Goal: Information Seeking & Learning: Find specific fact

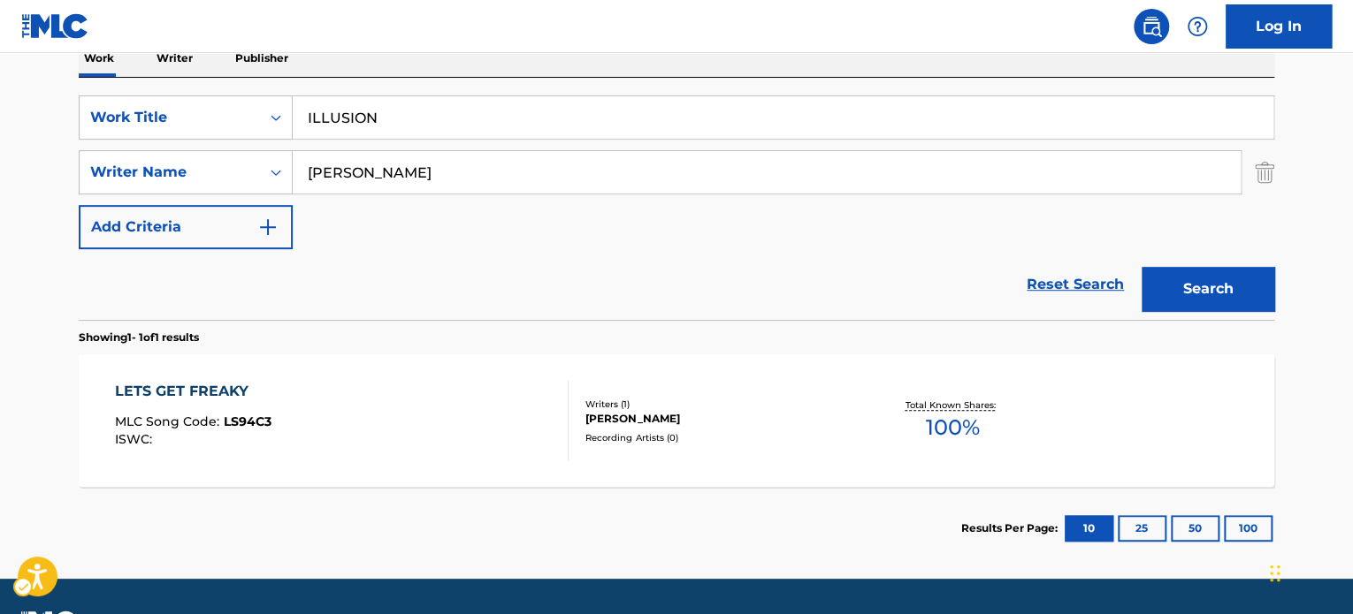
scroll to position [298, 0]
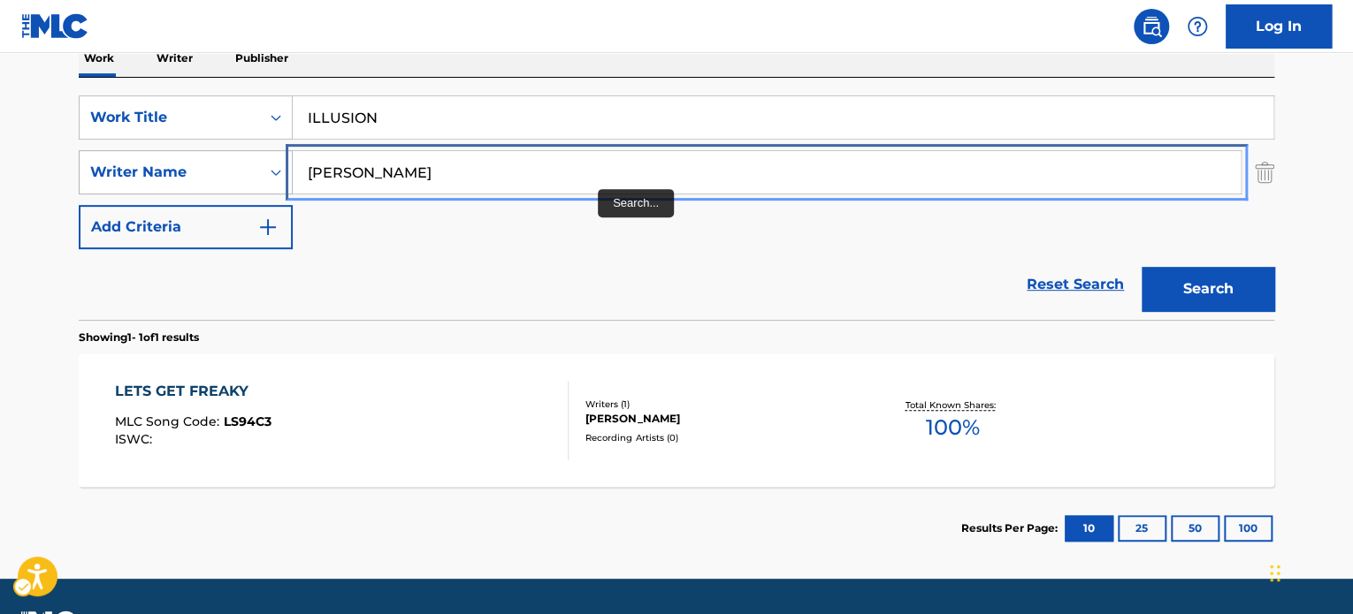
paste input "[PERSON_NAME] [PERSON_NAME]"
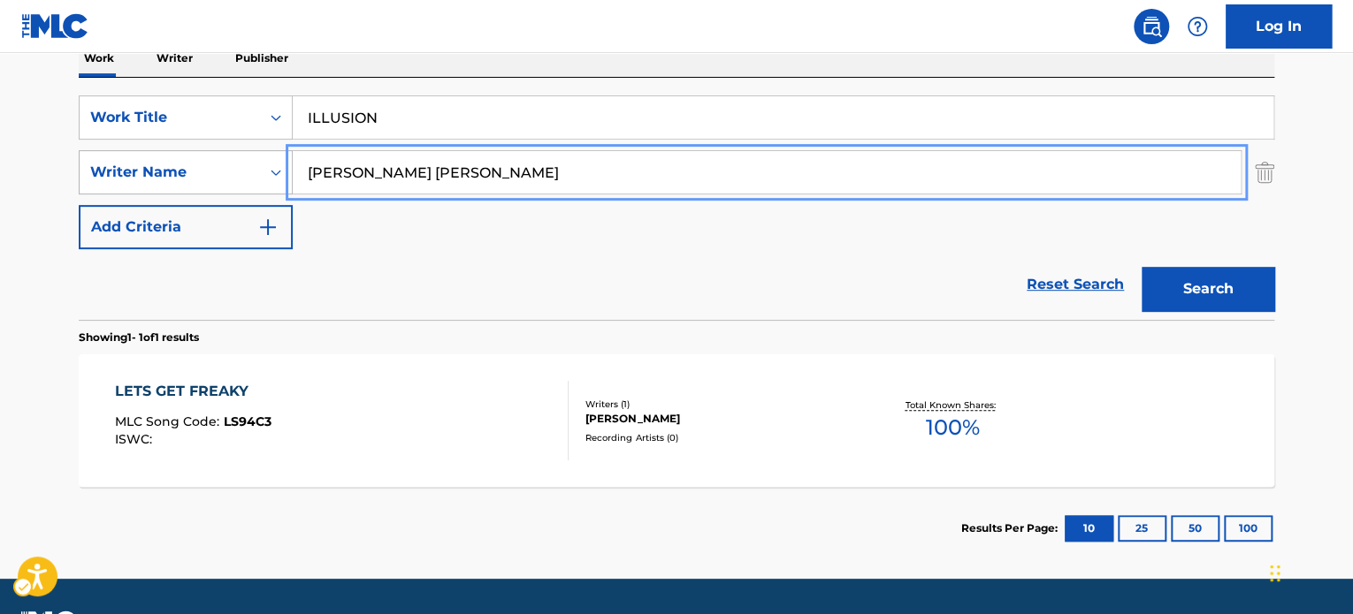
drag, startPoint x: 182, startPoint y: 165, endPoint x: 90, endPoint y: 174, distance: 92.4
click at [85, 168] on div "SearchWithCriteriace308a01-624d-4cd7-b3f3-b5a20a66c300 Writer Name [PERSON_NAME…" at bounding box center [676, 172] width 1195 height 44
type input "[PERSON_NAME] [PERSON_NAME]"
click at [1223, 276] on button "Search" at bounding box center [1207, 289] width 133 height 44
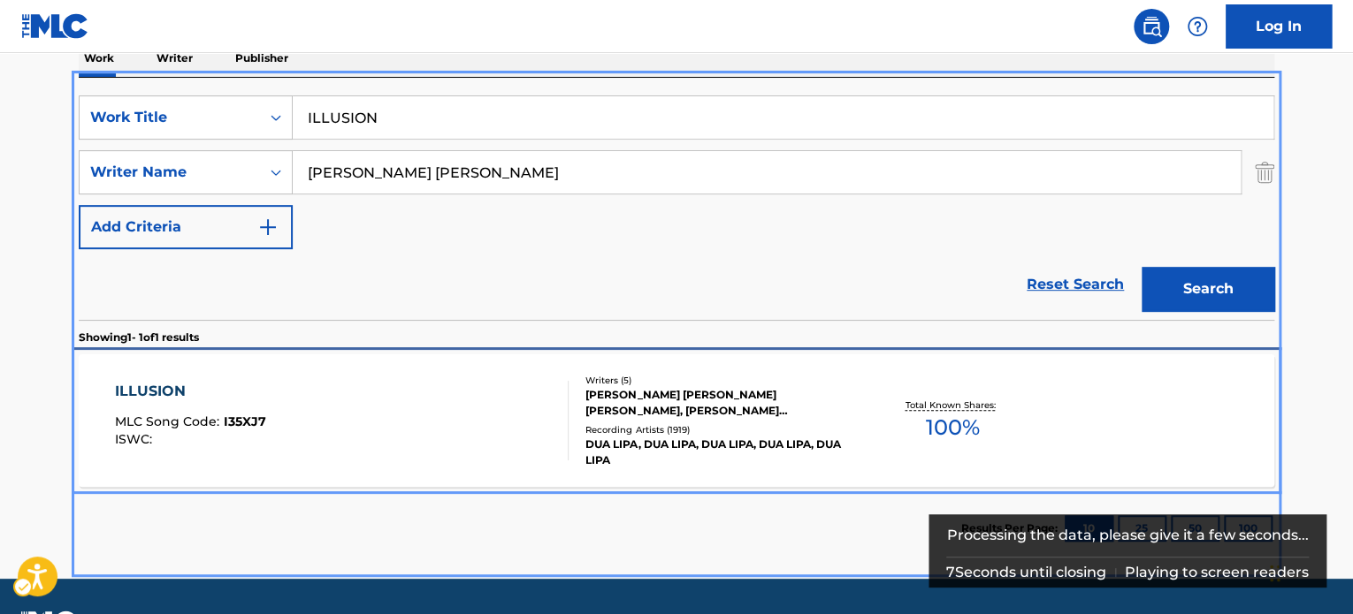
click at [813, 423] on div "Recording Artists ( 1919 )" at bounding box center [718, 429] width 267 height 13
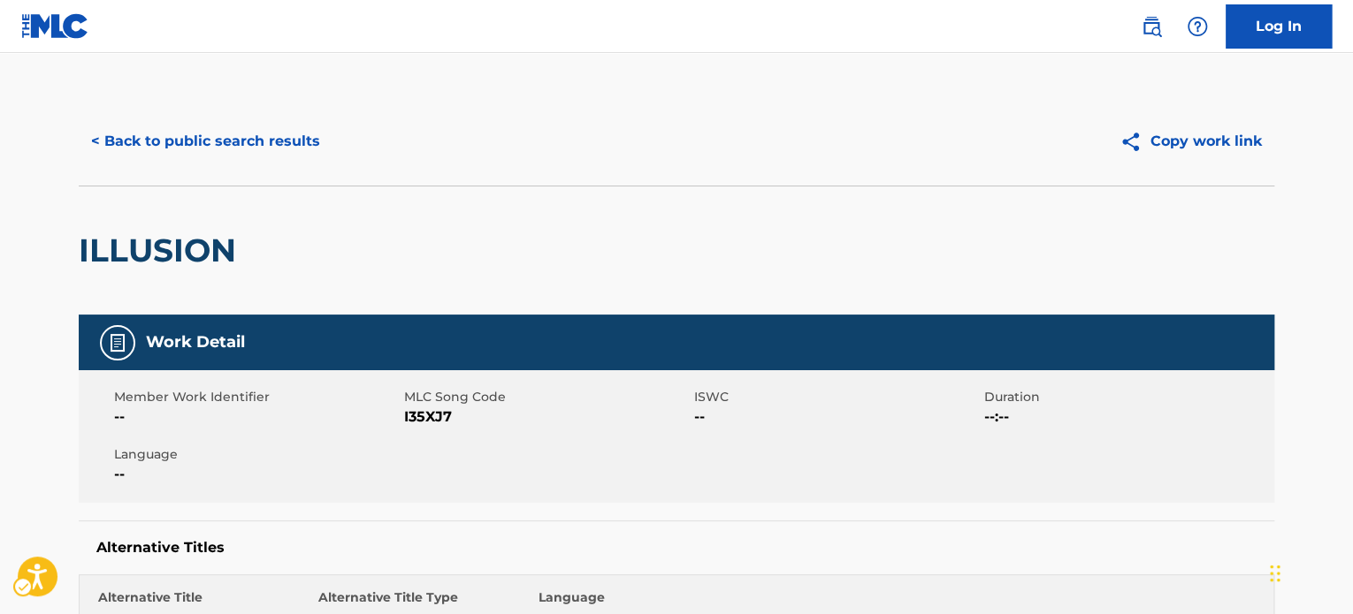
click at [182, 171] on div "< Back to public search results Copy work link" at bounding box center [676, 141] width 1195 height 88
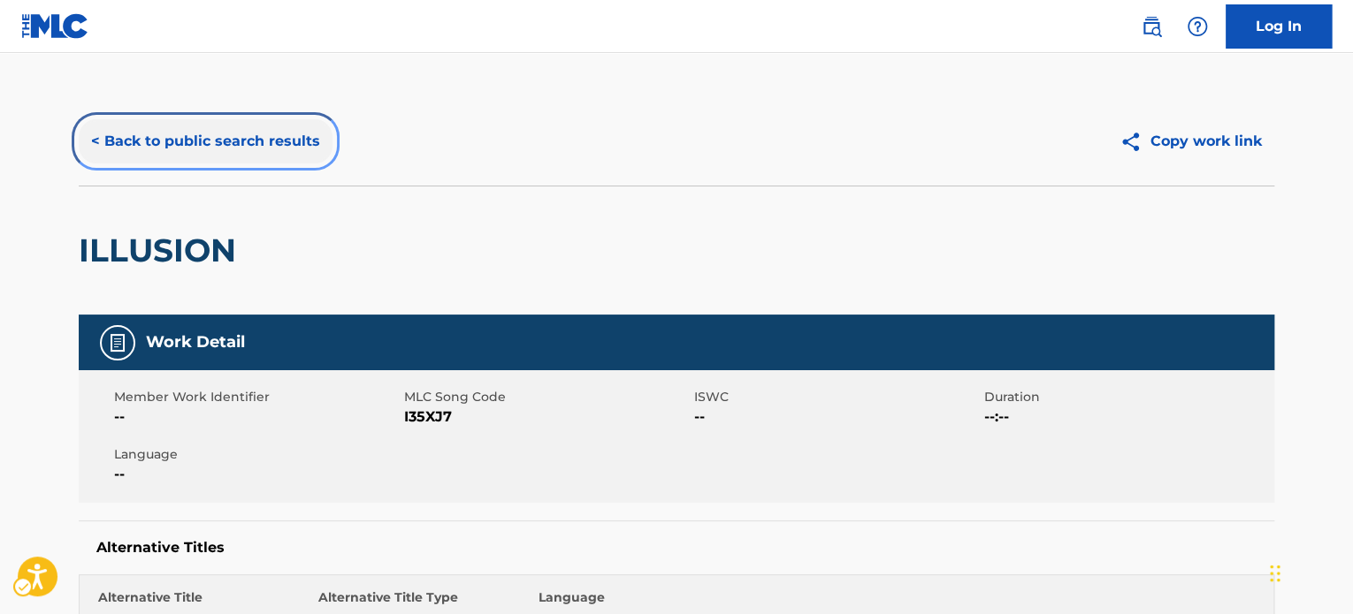
click at [187, 151] on button "< Back to public search results" at bounding box center [206, 141] width 254 height 44
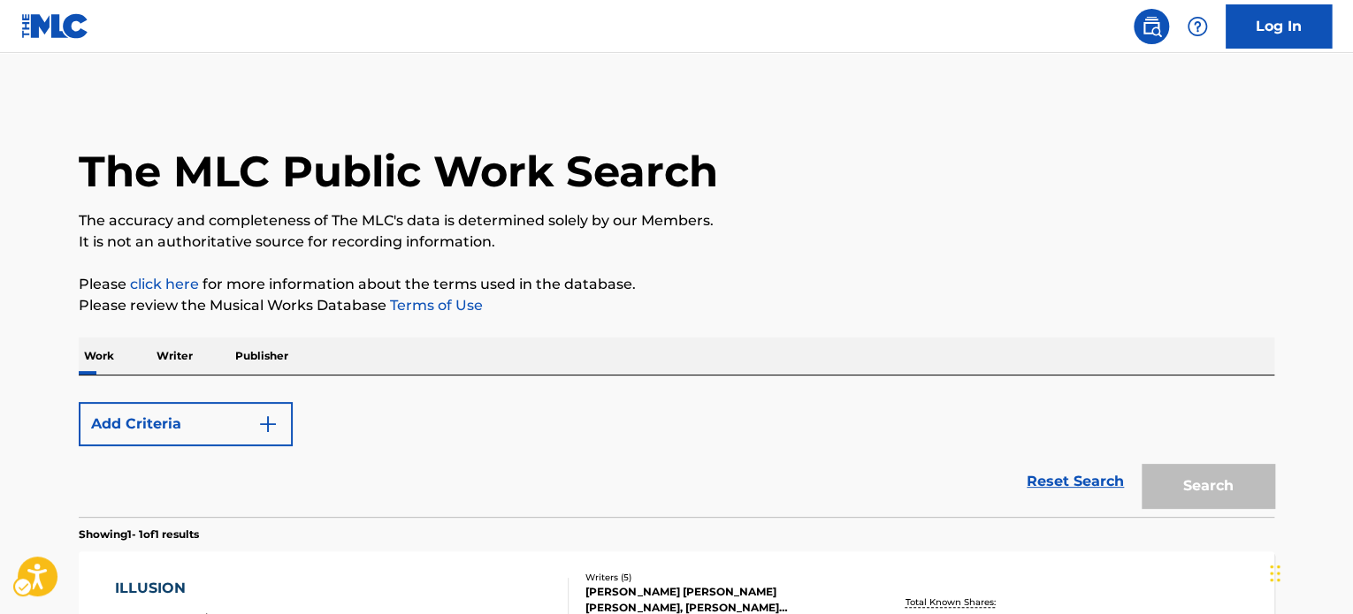
scroll to position [246, 0]
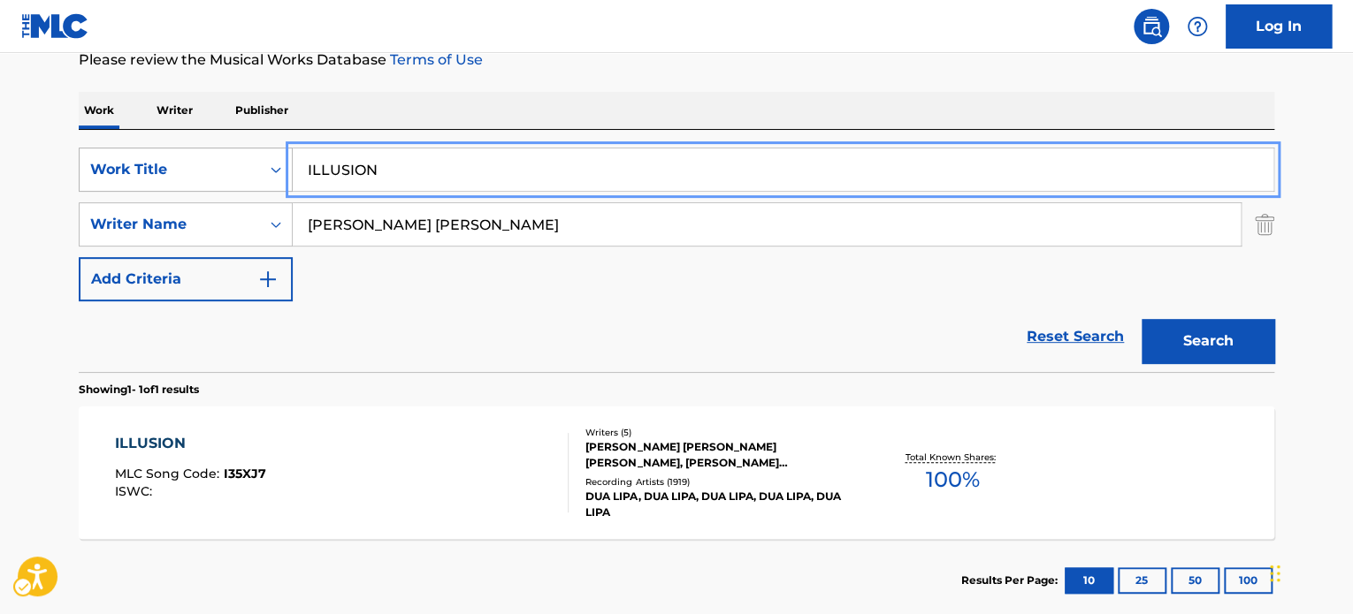
paste input "BETTER OFF GONE"
drag, startPoint x: 460, startPoint y: 176, endPoint x: 379, endPoint y: 281, distance: 132.4
type input "BETTER OFF GONE"
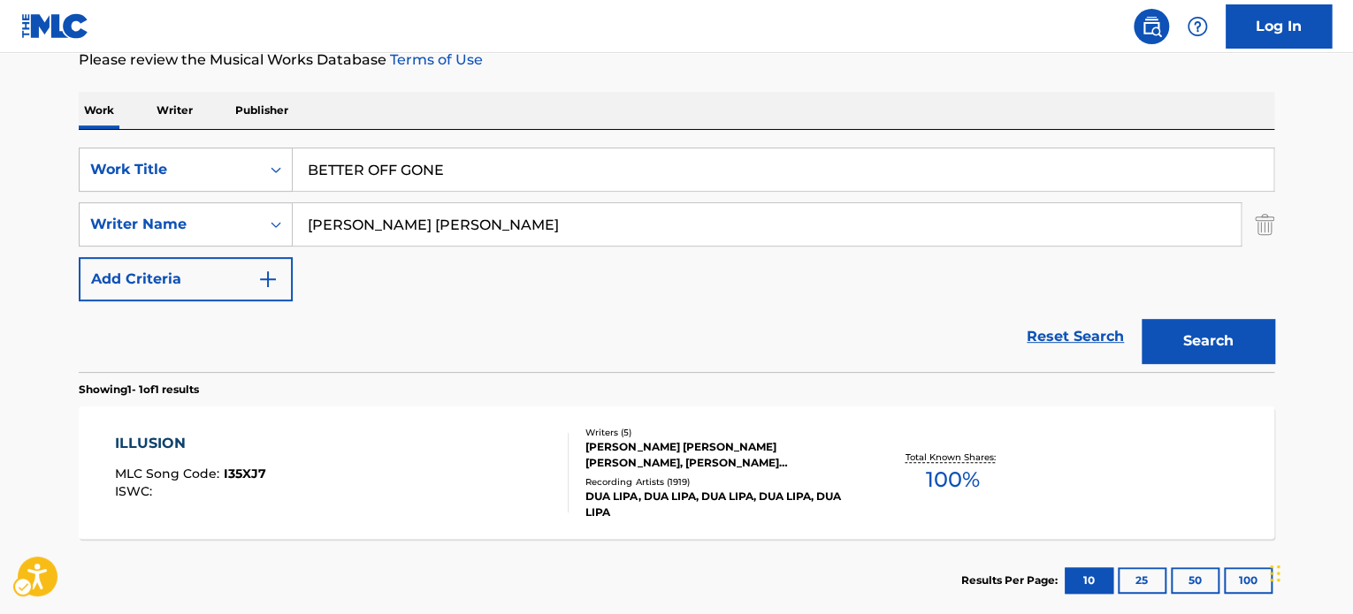
click at [495, 329] on div "Reset Search Search" at bounding box center [676, 336] width 1195 height 71
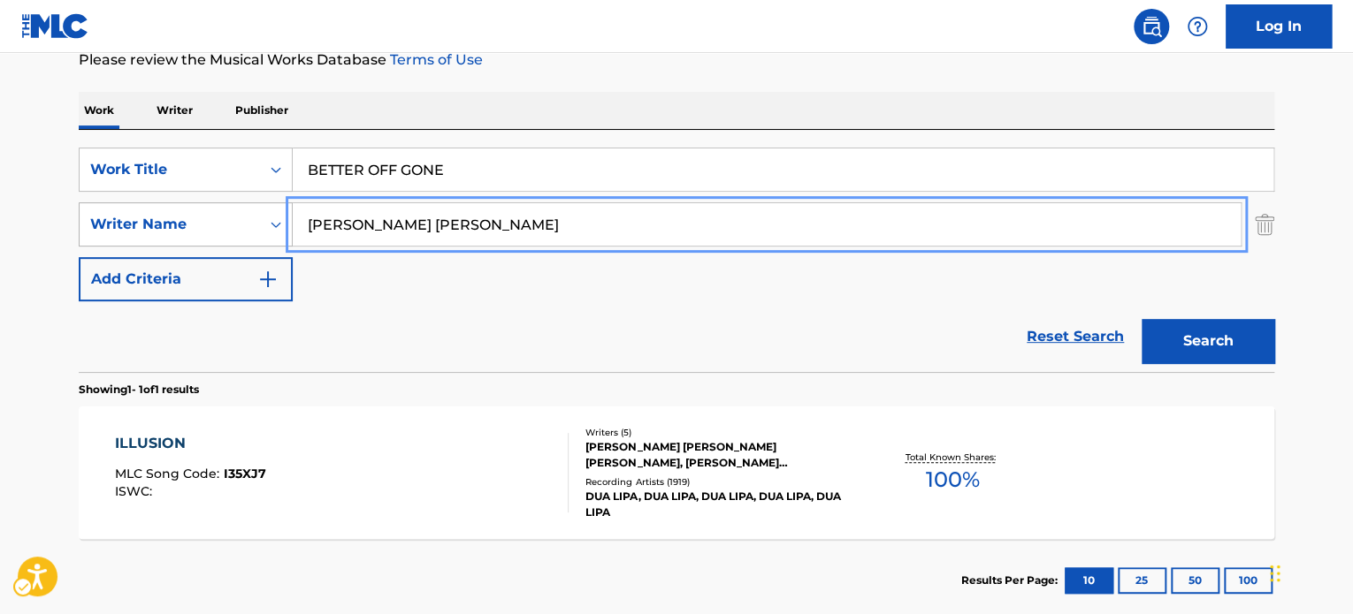
paste input "[PERSON_NAME]"
drag, startPoint x: 447, startPoint y: 229, endPoint x: 177, endPoint y: 242, distance: 270.8
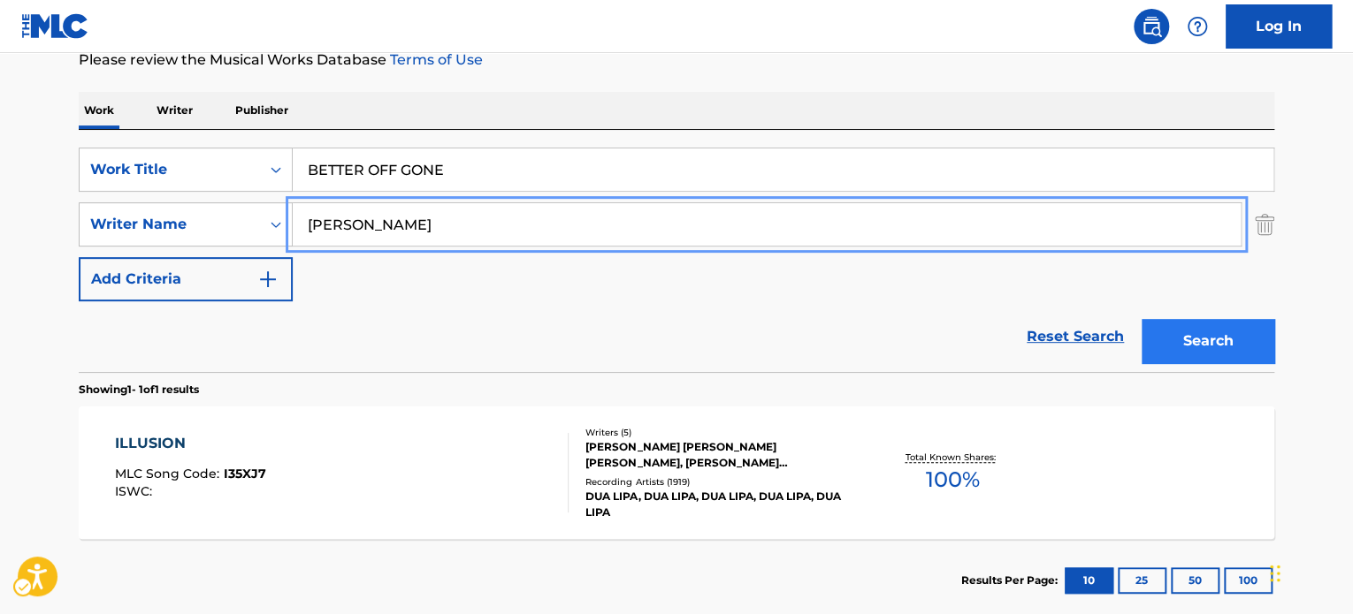
type input "[PERSON_NAME]"
click at [1233, 339] on button "Search" at bounding box center [1207, 341] width 133 height 44
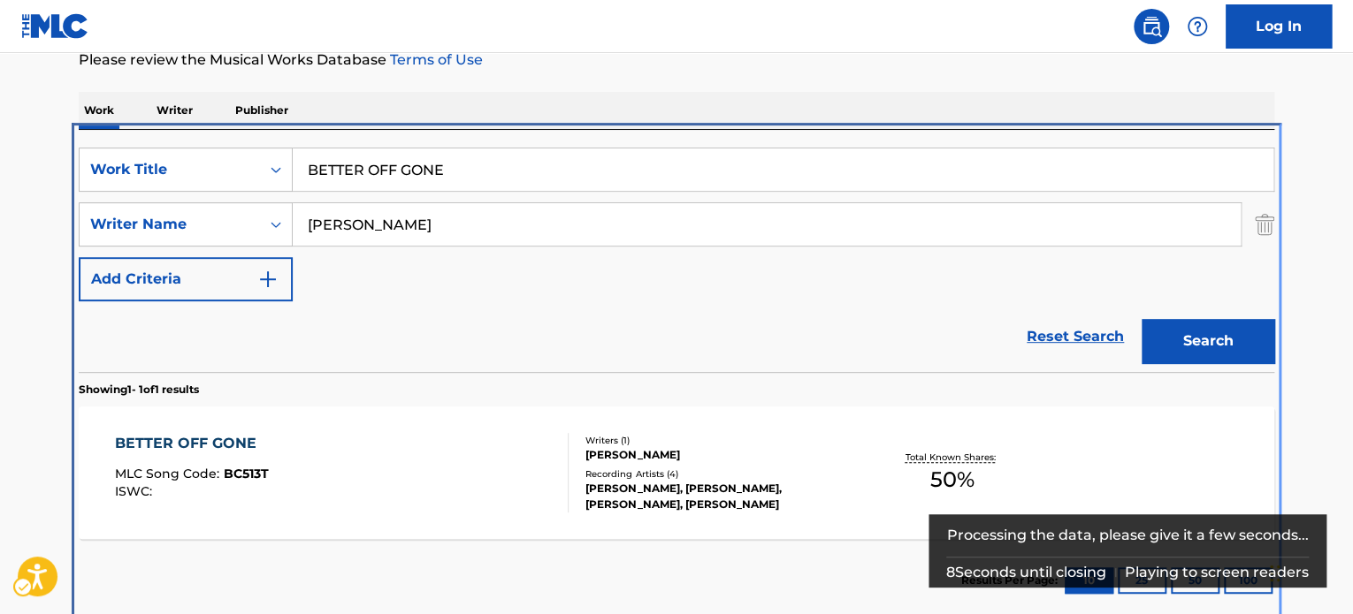
scroll to position [253, 0]
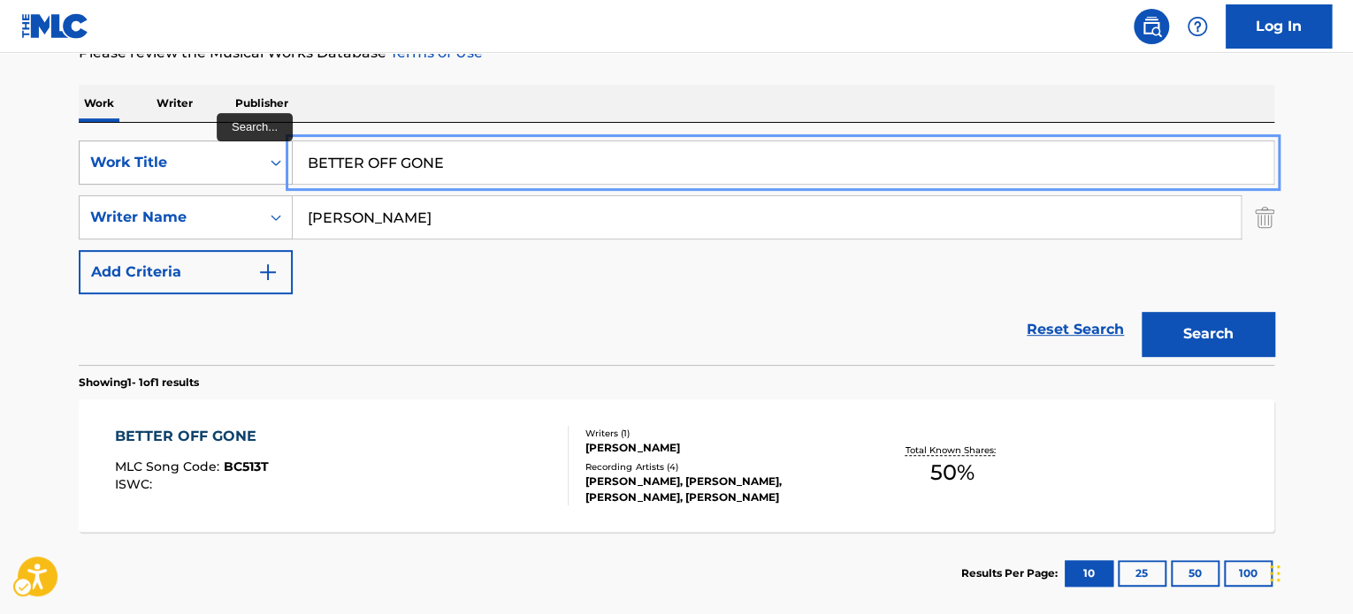
paste input "RHYTHM OF THE NIGHT"
drag, startPoint x: 356, startPoint y: 157, endPoint x: 228, endPoint y: 156, distance: 128.2
click at [228, 156] on div "SearchWithCriteria28ba36c7-1f0b-4042-9f52-ce5cf79e7e3f Work Title RHYTHM OF THE…" at bounding box center [676, 163] width 1195 height 44
type input "RHYTHM OF THE NIGHT"
click at [513, 307] on div "Reset Search Search" at bounding box center [676, 329] width 1195 height 71
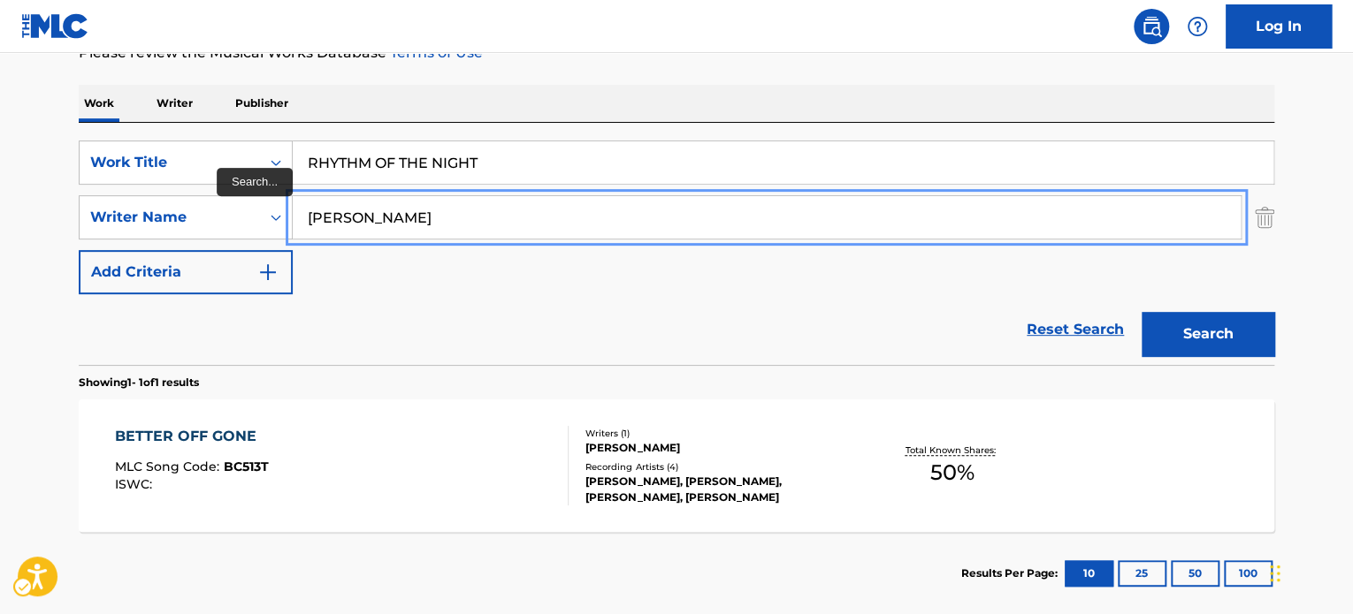
paste input "[PERSON_NAME] [PERSON_NAME]"
drag, startPoint x: 463, startPoint y: 208, endPoint x: 55, endPoint y: 229, distance: 409.0
click at [54, 229] on main "The MLC Public Work Search The accuracy and completeness of The MLC's data is d…" at bounding box center [676, 212] width 1353 height 824
type input "[PERSON_NAME] [PERSON_NAME]"
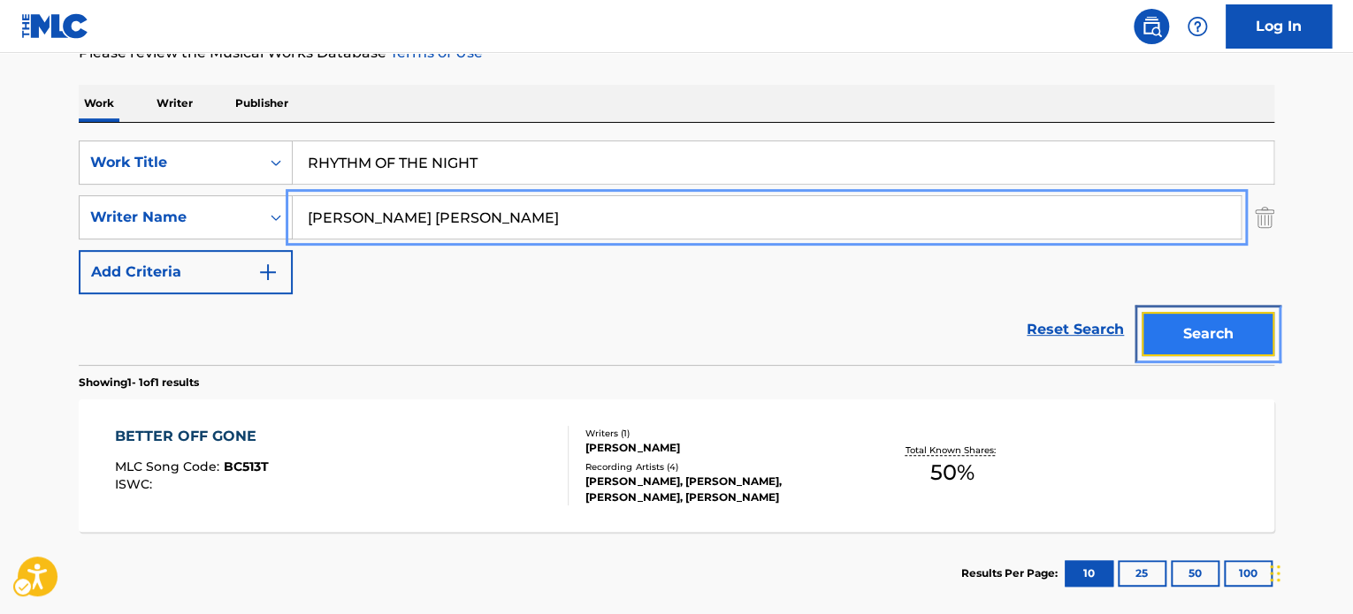
click at [1153, 331] on button "Search" at bounding box center [1207, 334] width 133 height 44
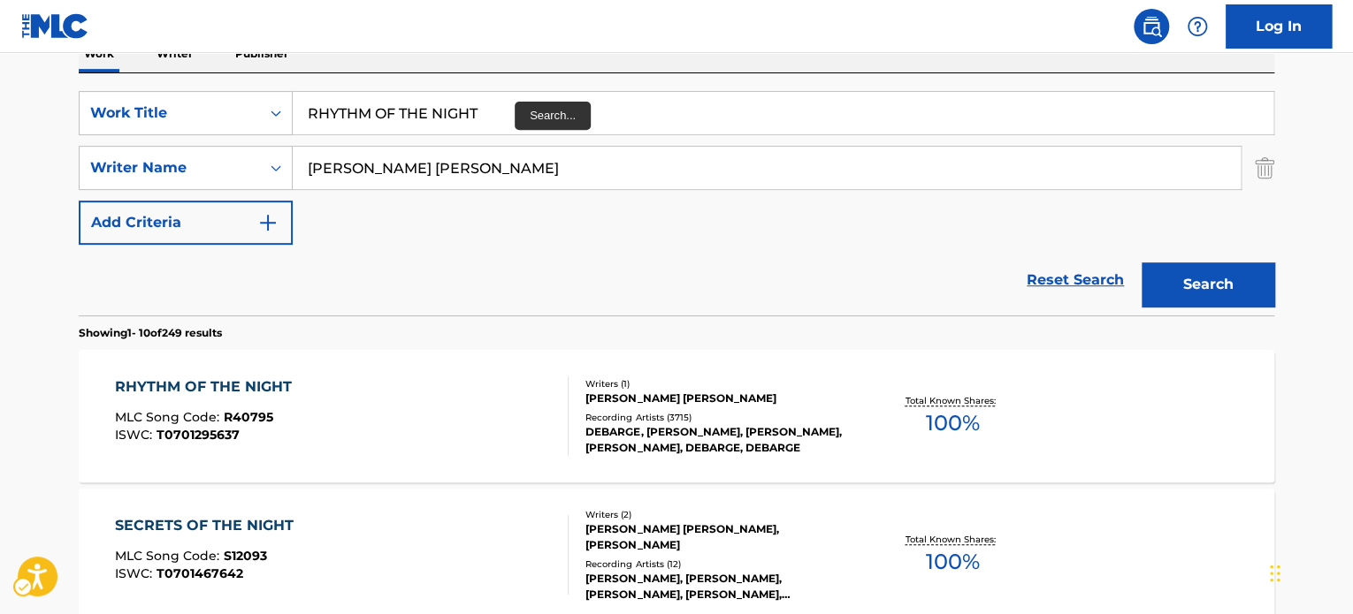
scroll to position [298, 0]
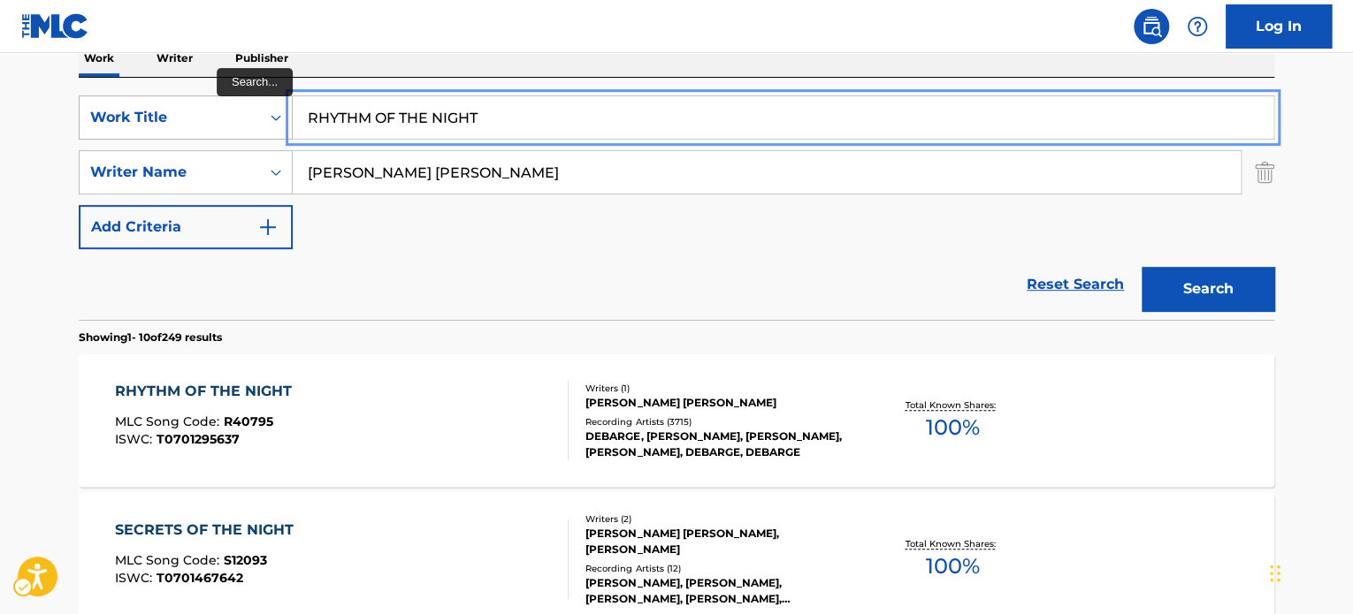
paste input "[PERSON_NAME]"
drag, startPoint x: 500, startPoint y: 110, endPoint x: 262, endPoint y: 130, distance: 239.5
click at [256, 126] on div "SearchWithCriteria28ba36c7-1f0b-4042-9f52-ce5cf79e7e3f Work Title RHYSHERRY" at bounding box center [676, 117] width 1195 height 44
click at [381, 225] on div "SearchWithCriteria28ba36c7-1f0b-4042-9f52-ce5cf79e7e3f Work Title RHYSHERRY Sea…" at bounding box center [676, 172] width 1195 height 154
paste input "Search..."
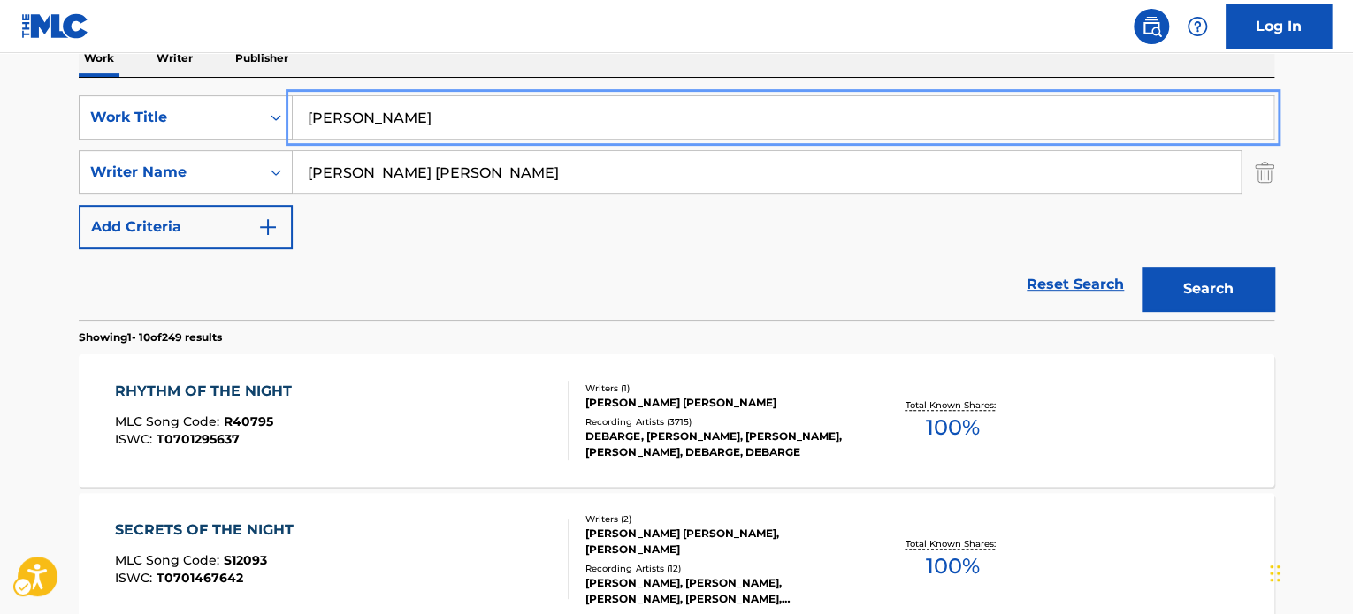
drag, startPoint x: 437, startPoint y: 109, endPoint x: 339, endPoint y: 203, distance: 135.7
click at [141, 155] on div "SearchWithCriteria28ba36c7-1f0b-4042-9f52-ce5cf79e7e3f Work Title [PERSON_NAME]…" at bounding box center [676, 172] width 1195 height 154
type input "[PERSON_NAME]"
click at [404, 241] on div "SearchWithCriteria28ba36c7-1f0b-4042-9f52-ce5cf79e7e3f Work Title [PERSON_NAME]…" at bounding box center [676, 172] width 1195 height 154
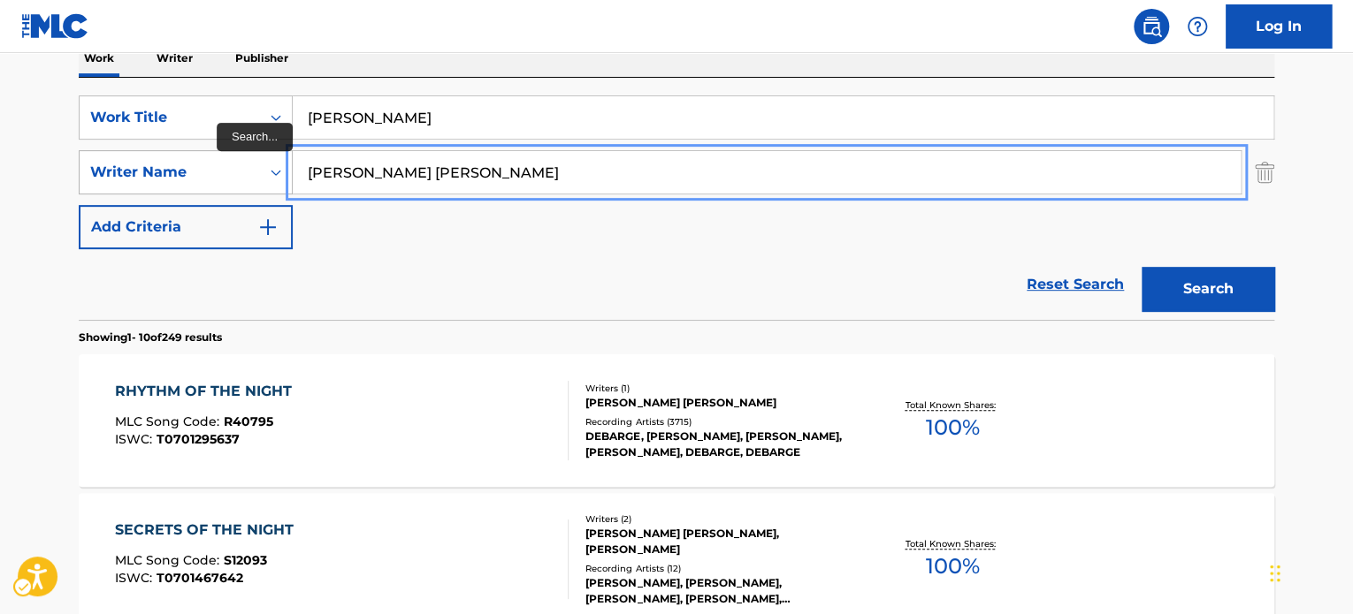
paste input "[PERSON_NAME]"
drag, startPoint x: 481, startPoint y: 181, endPoint x: 209, endPoint y: 186, distance: 272.3
click at [209, 186] on div "SearchWithCriteriace308a01-624d-4cd7-b3f3-b5a20a66c300 Writer Name [PERSON_NAME]" at bounding box center [676, 172] width 1195 height 44
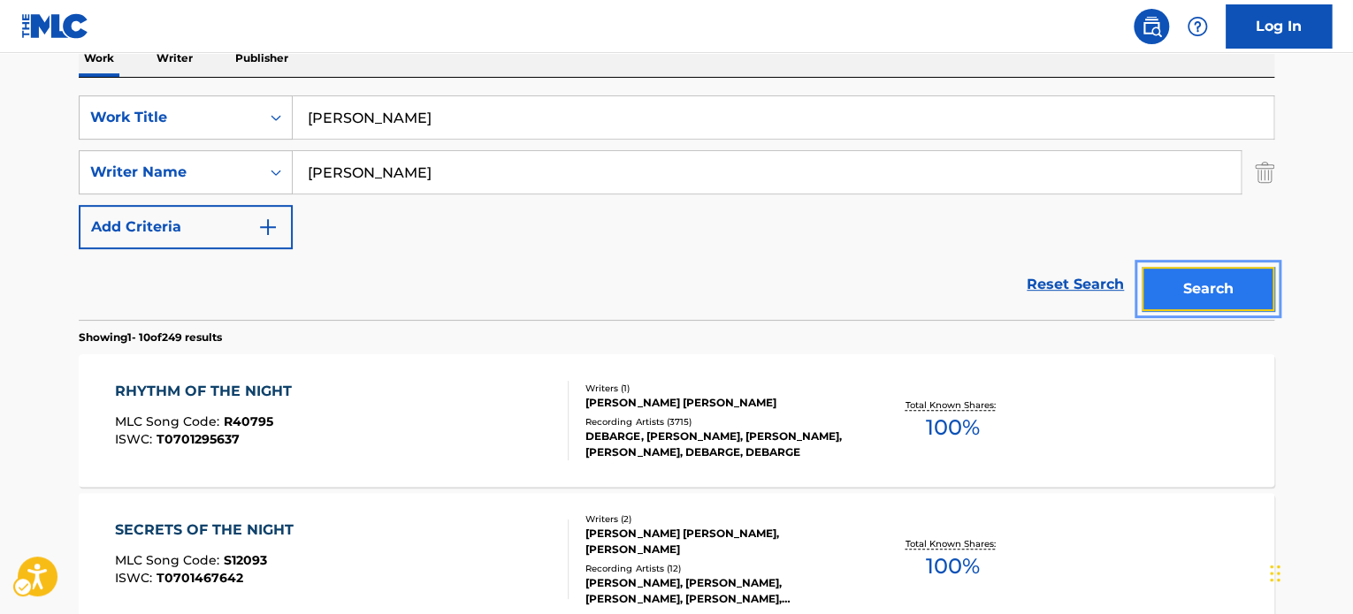
click at [1173, 295] on button "Search" at bounding box center [1207, 289] width 133 height 44
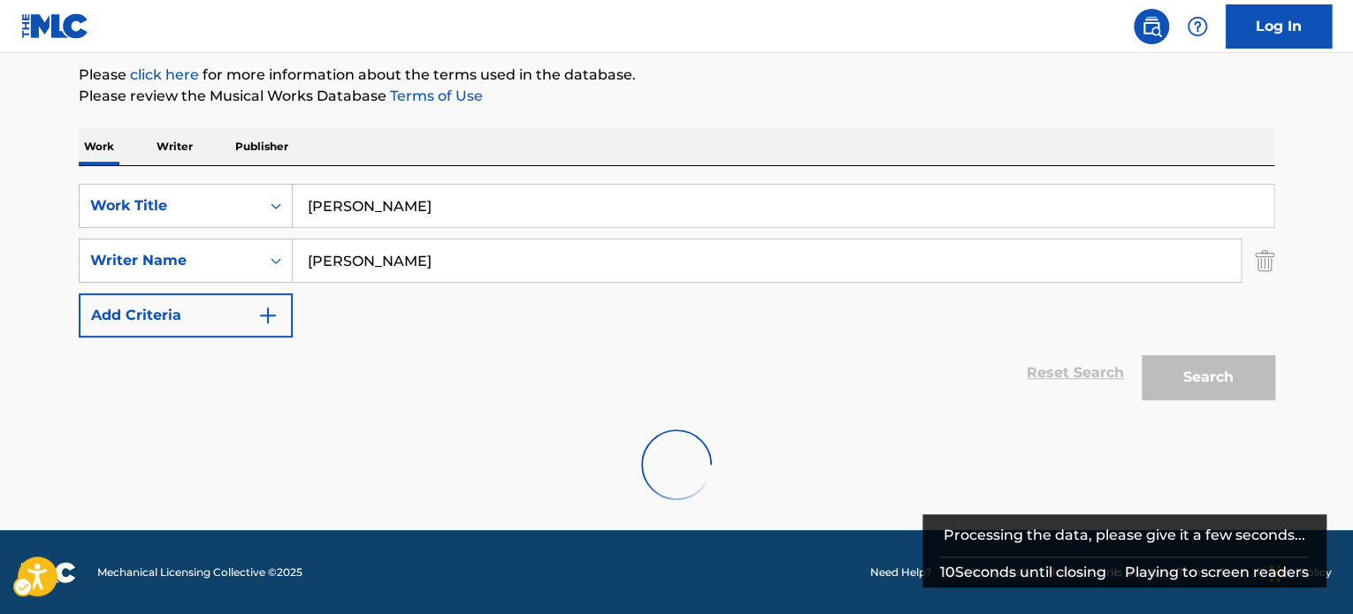
scroll to position [152, 0]
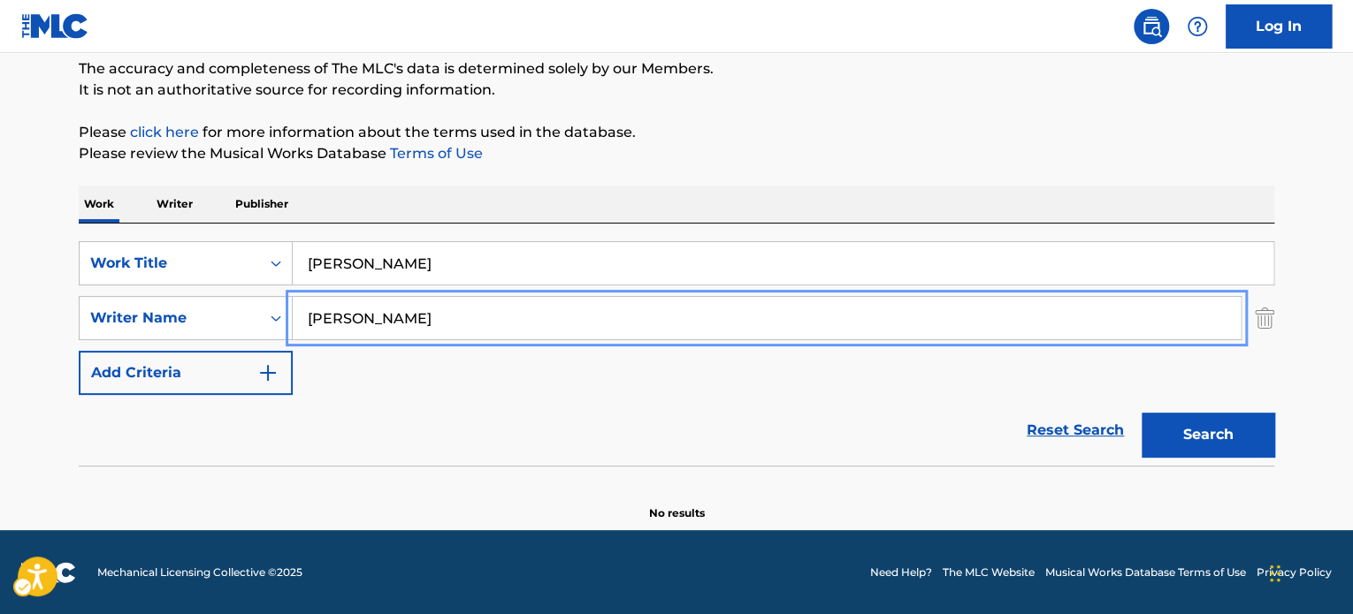
paste input "[PERSON_NAME]"
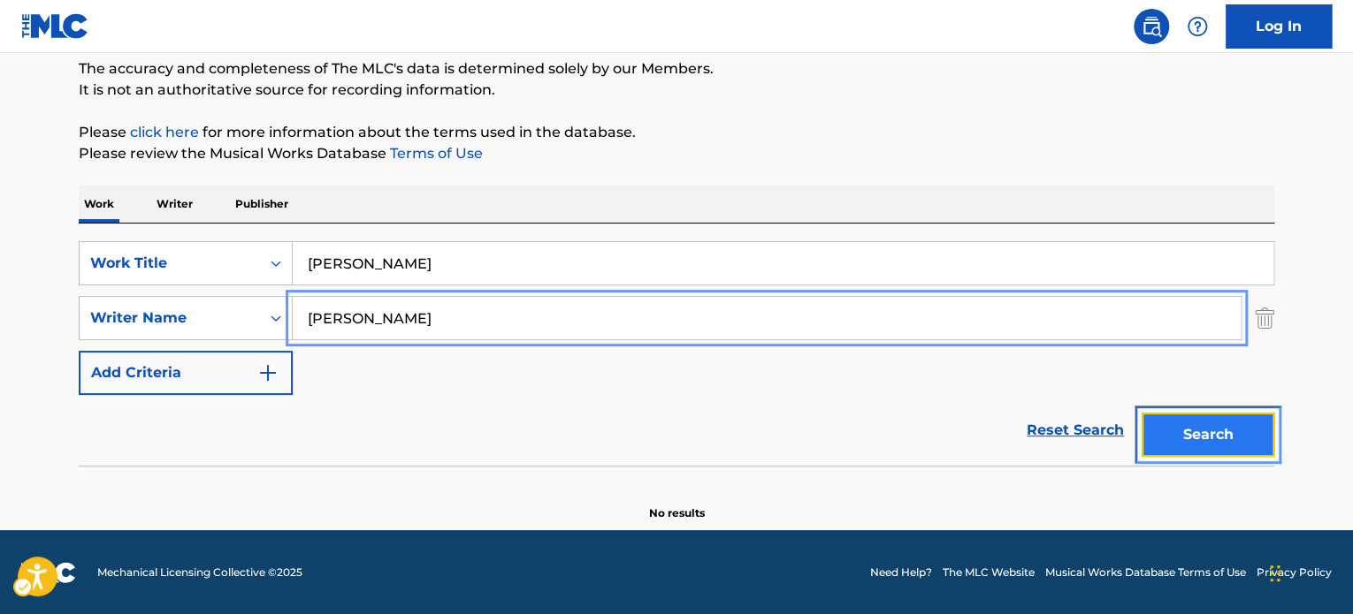
click at [1141, 448] on button "Search" at bounding box center [1207, 435] width 133 height 44
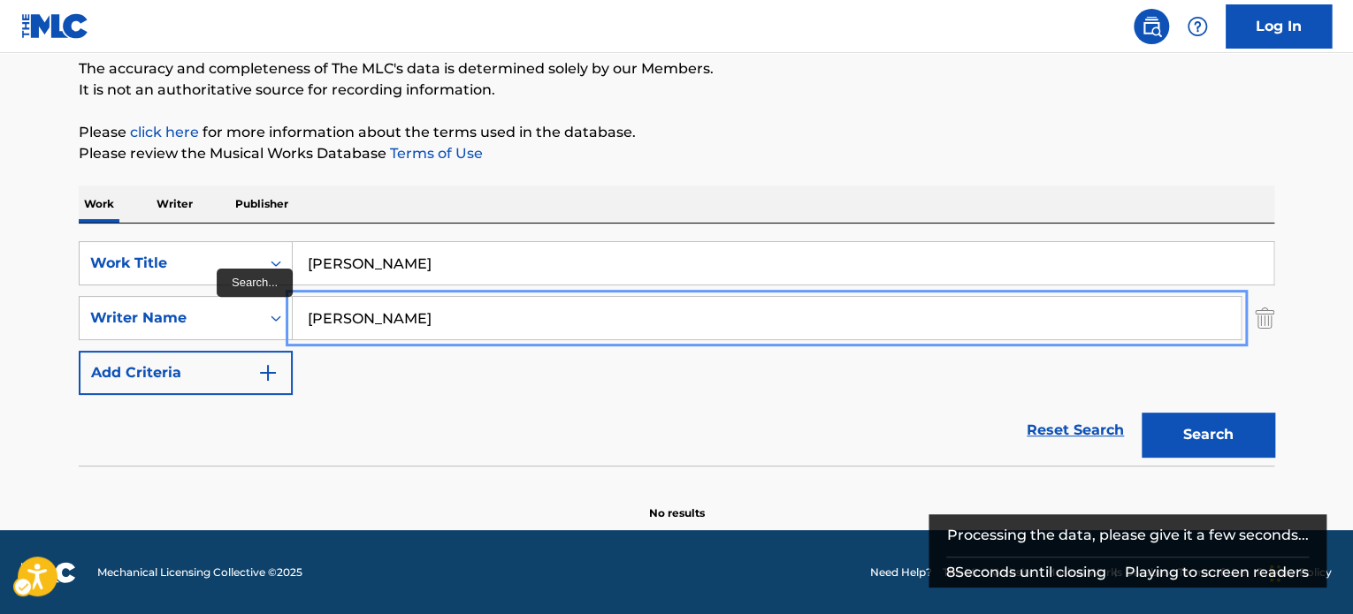
drag, startPoint x: 370, startPoint y: 328, endPoint x: 612, endPoint y: 331, distance: 242.2
click at [612, 331] on input "[PERSON_NAME]" at bounding box center [767, 318] width 948 height 42
type input "[PERSON_NAME]"
click at [1141, 413] on button "Search" at bounding box center [1207, 435] width 133 height 44
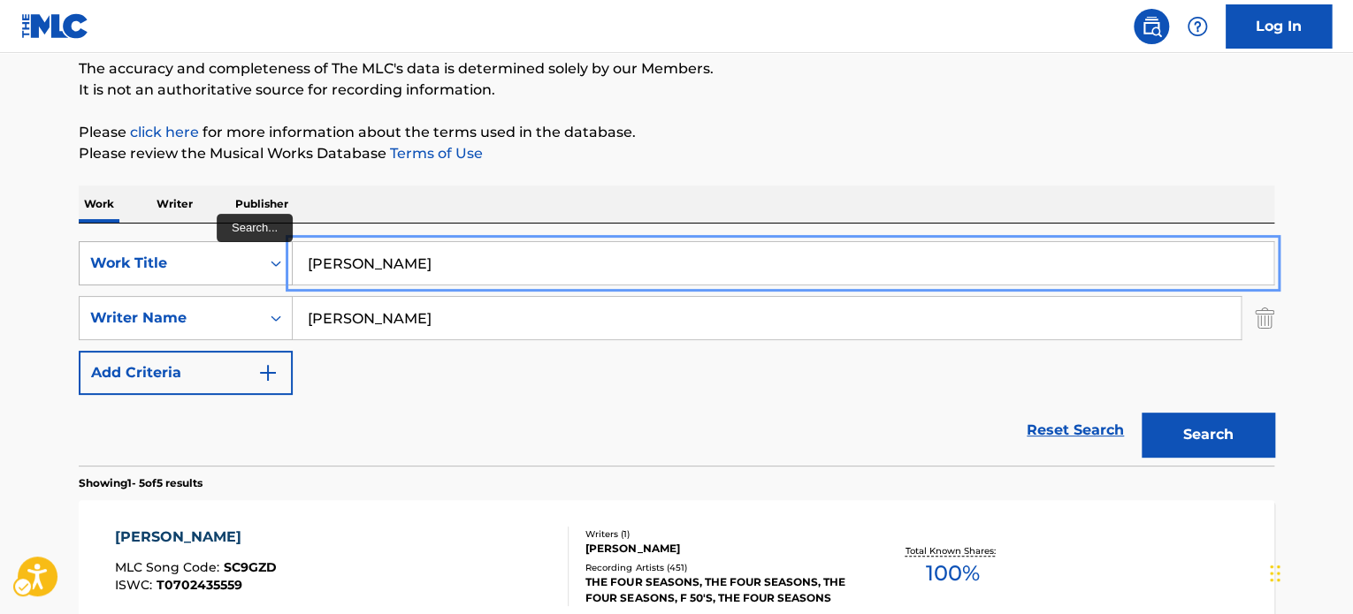
paste input "CHAPTER AND VERSE"
drag, startPoint x: 393, startPoint y: 275, endPoint x: 221, endPoint y: 250, distance: 174.1
click at [221, 250] on div "SearchWithCriteria28ba36c7-1f0b-4042-9f52-ce5cf79e7e3f Work Title CHAPTER AND V…" at bounding box center [676, 263] width 1195 height 44
type input "CHAPTER AND VERSE"
click at [599, 186] on div "Work Writer Publisher" at bounding box center [676, 204] width 1195 height 37
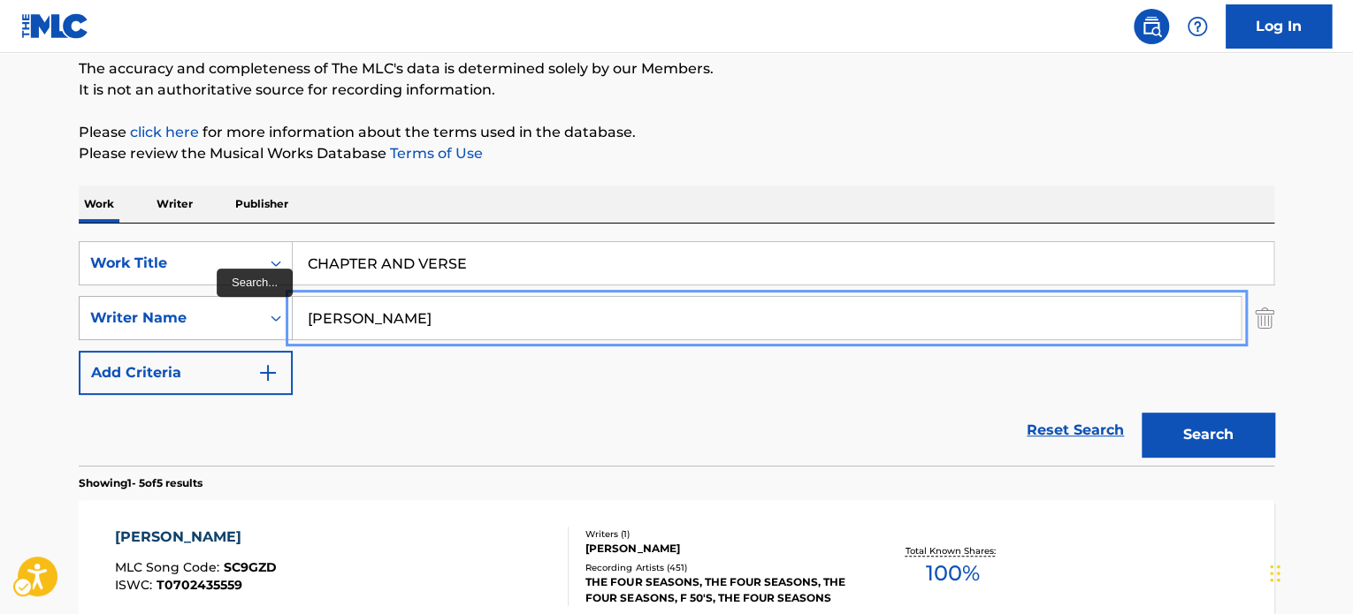
paste input "[PERSON_NAME]"
drag, startPoint x: 403, startPoint y: 317, endPoint x: 651, endPoint y: 409, distance: 264.0
click at [233, 308] on div "SearchWithCriteriace308a01-624d-4cd7-b3f3-b5a20a66c300 Writer Name [PERSON_NAME]" at bounding box center [676, 318] width 1195 height 44
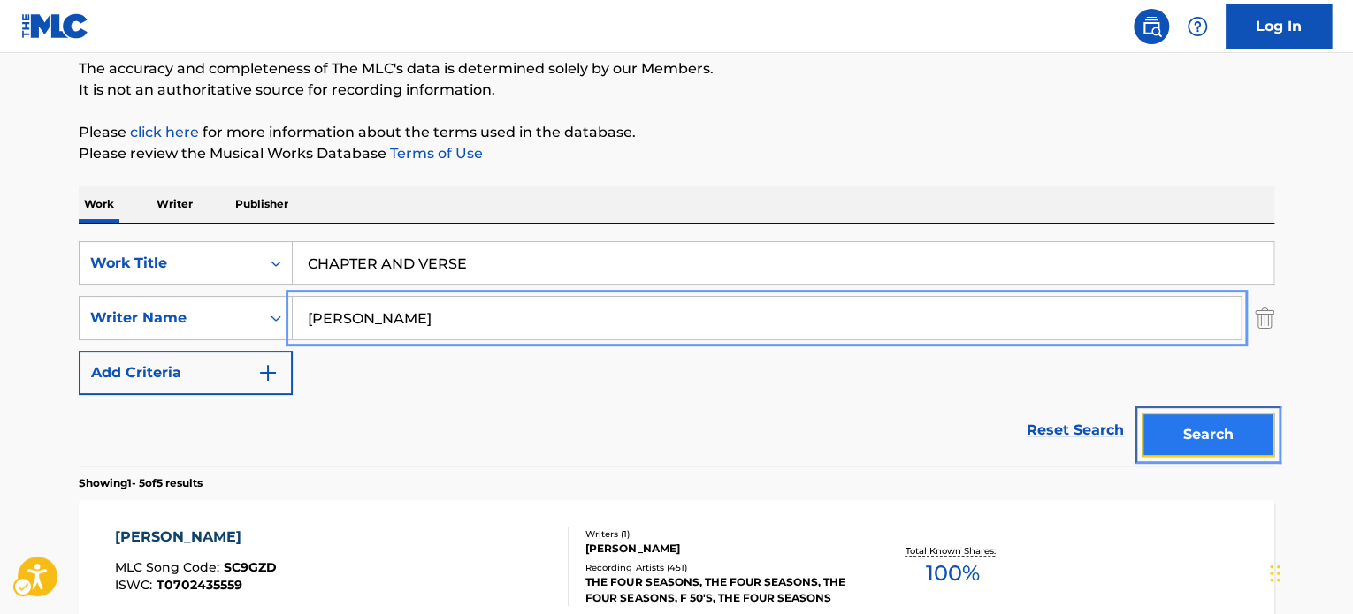
click at [1209, 438] on button "Search" at bounding box center [1207, 435] width 133 height 44
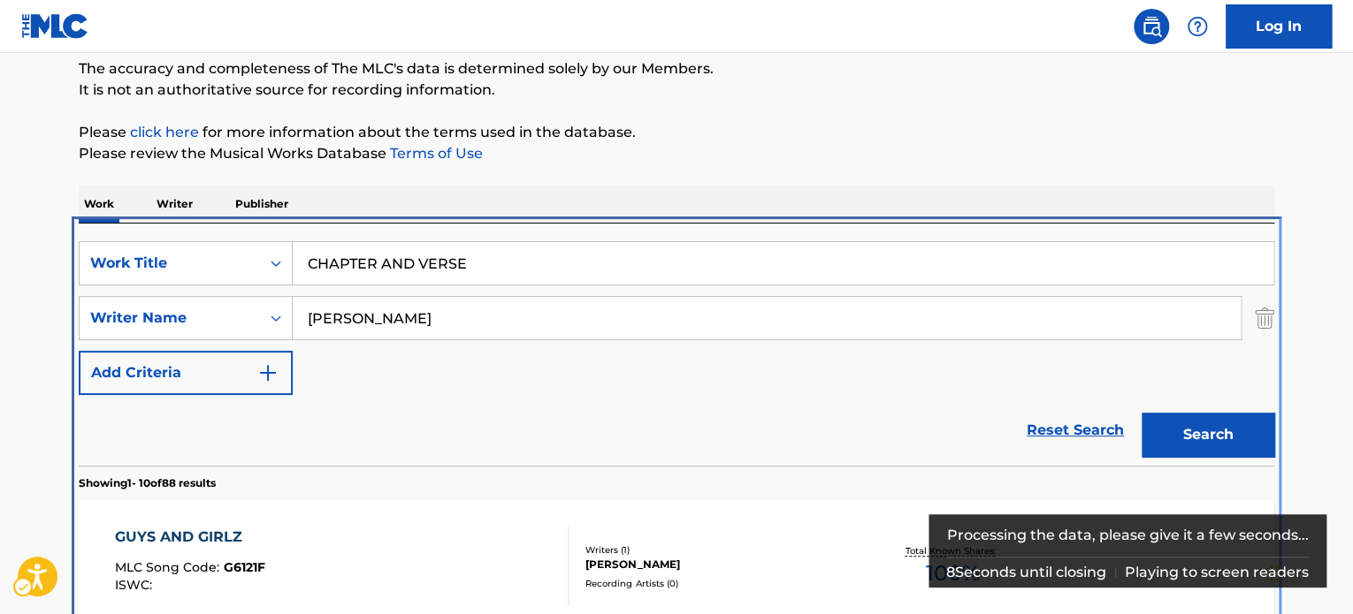
scroll to position [375, 0]
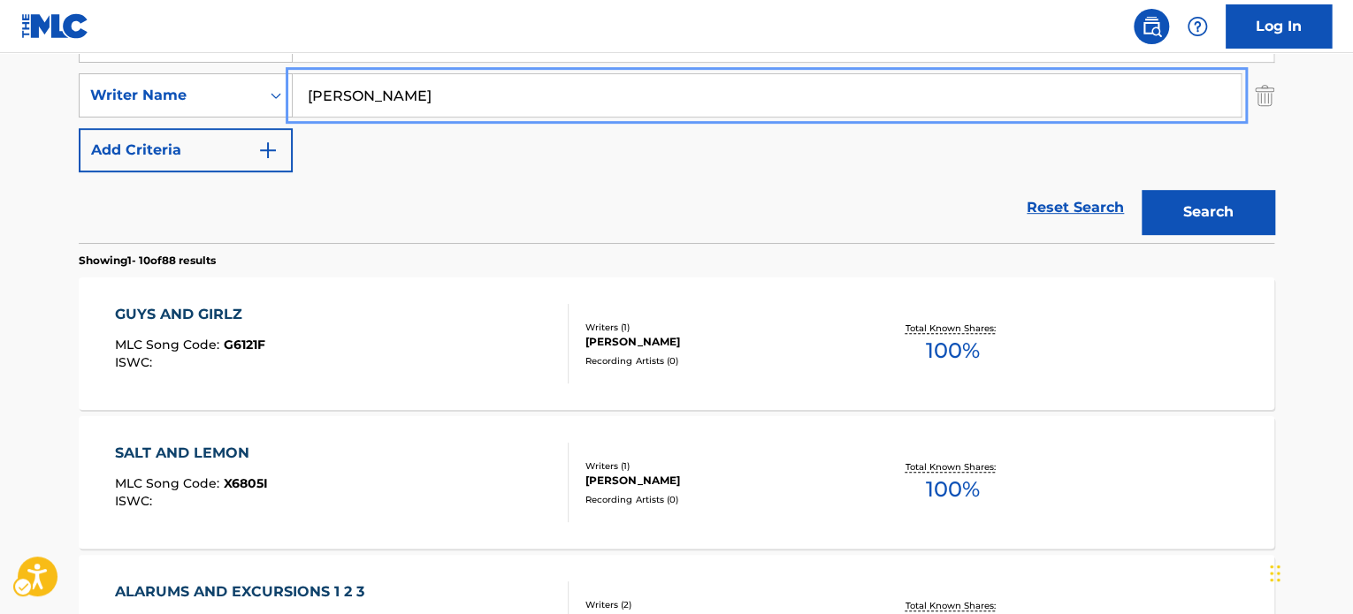
paste input "[PERSON_NAME]"
type input "[PERSON_NAME]"
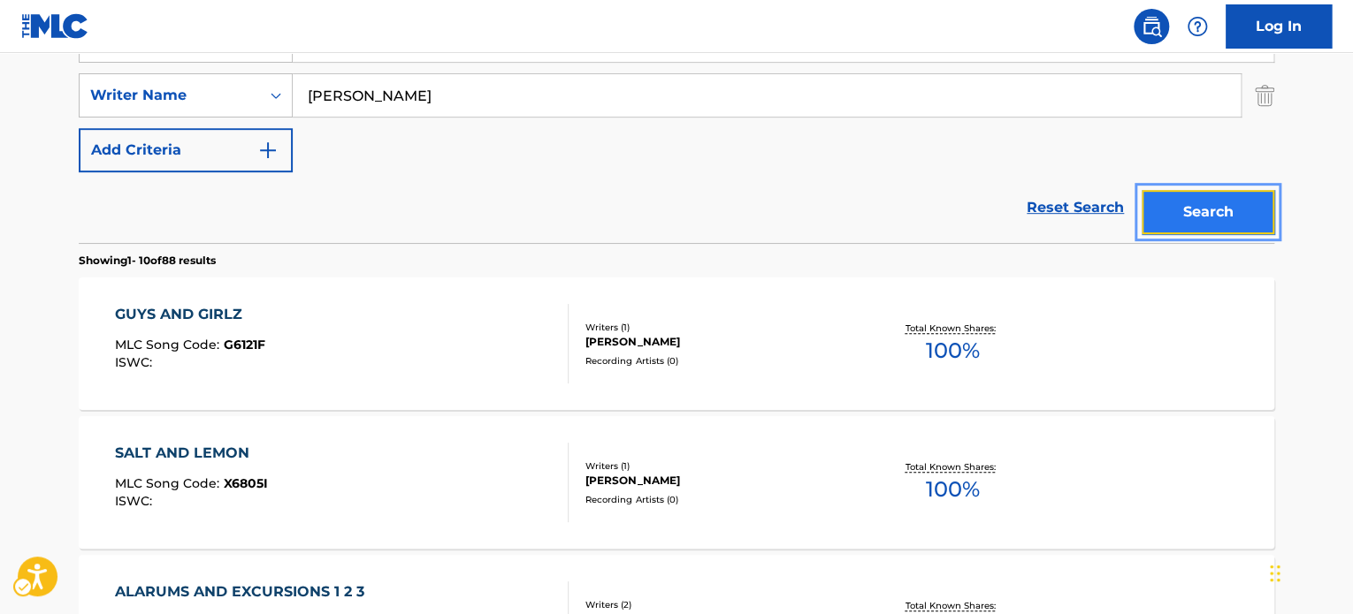
click at [1170, 199] on button "Search" at bounding box center [1207, 212] width 133 height 44
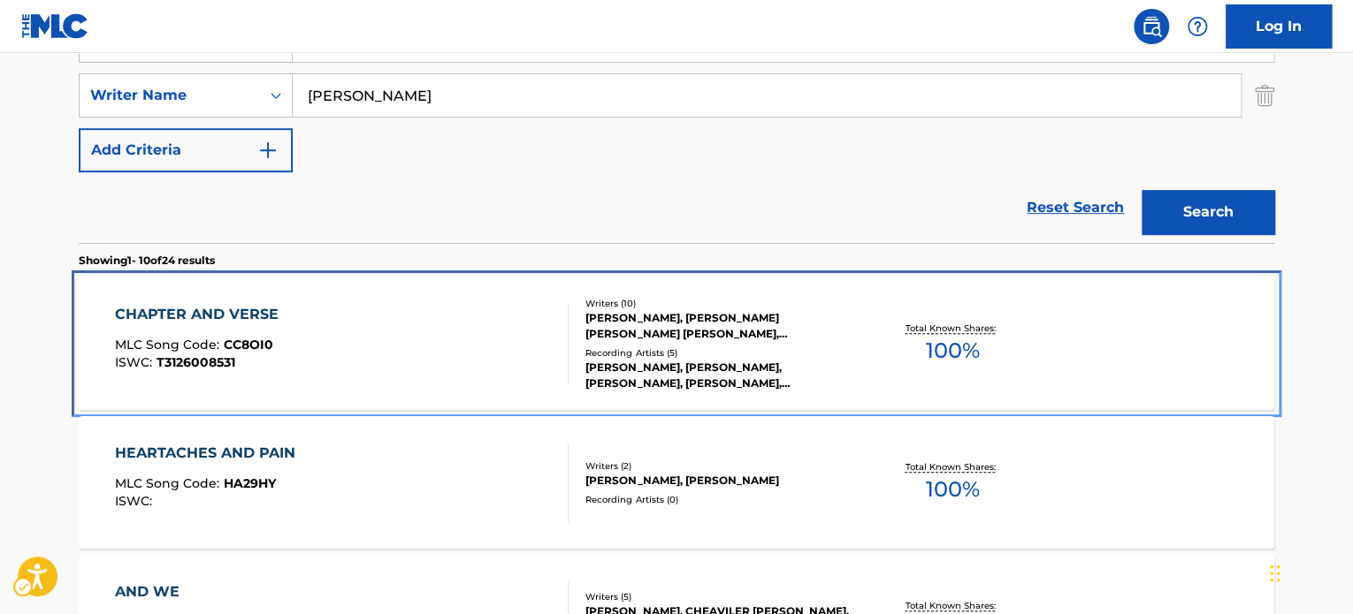
click at [633, 360] on div "[PERSON_NAME], [PERSON_NAME], [PERSON_NAME], [PERSON_NAME], [PERSON_NAME]" at bounding box center [718, 376] width 267 height 32
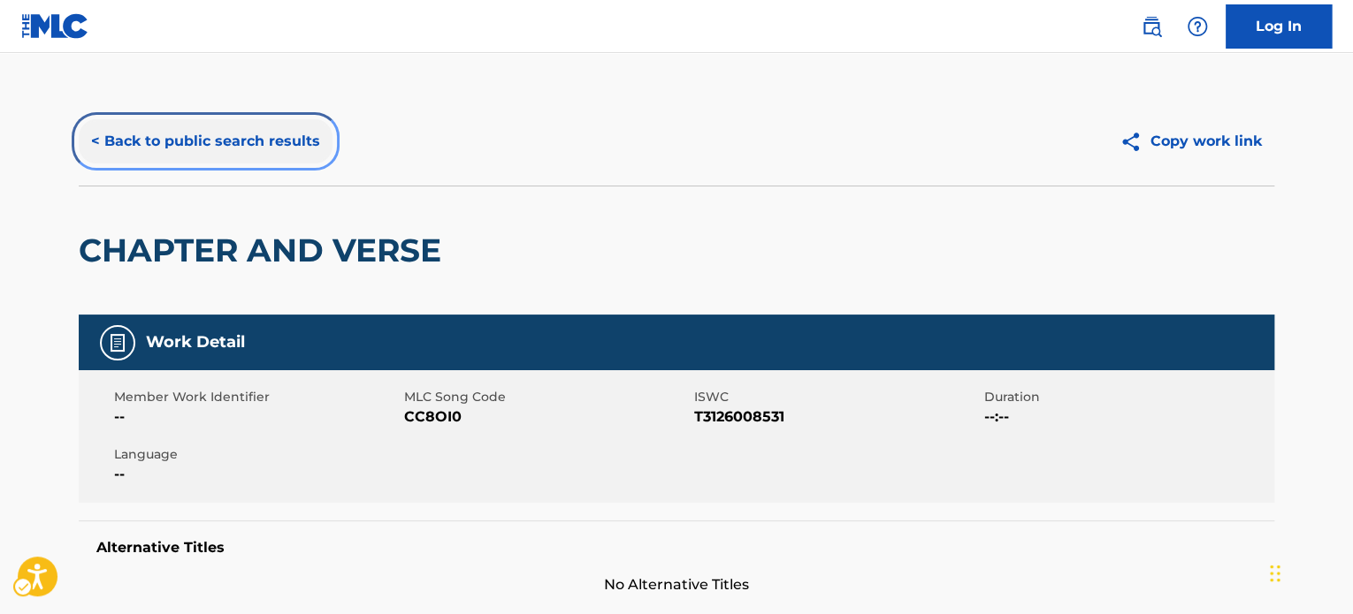
click at [275, 145] on button "< Back to public search results" at bounding box center [206, 141] width 254 height 44
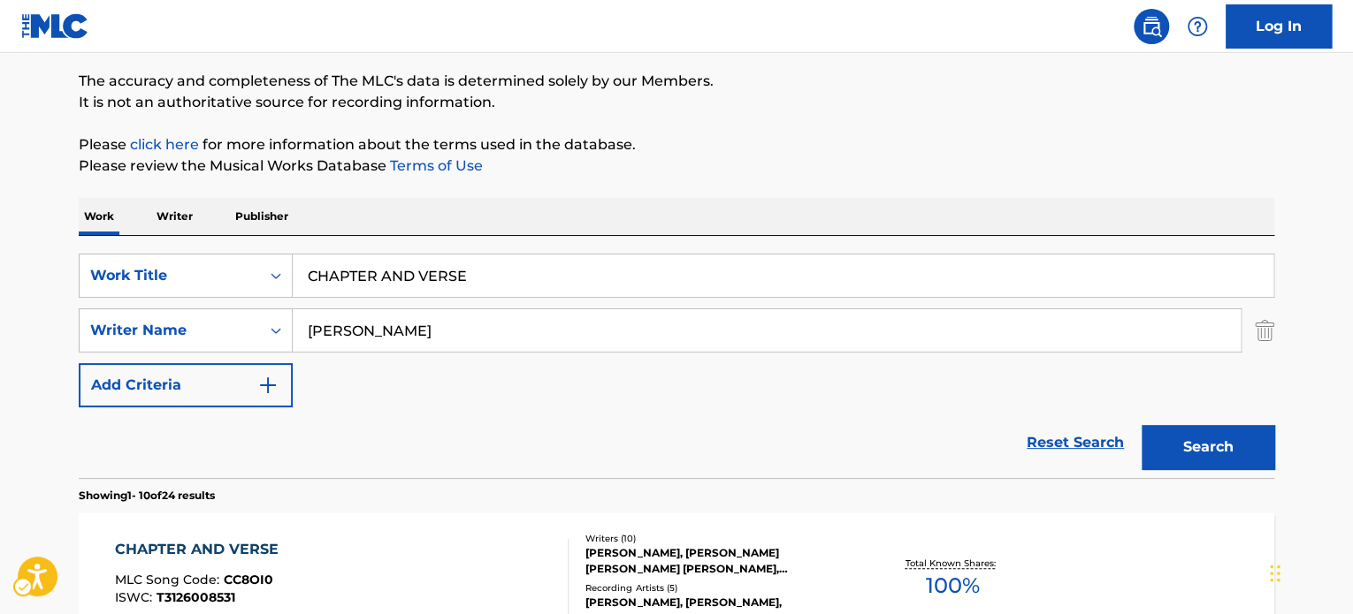
scroll to position [110, 0]
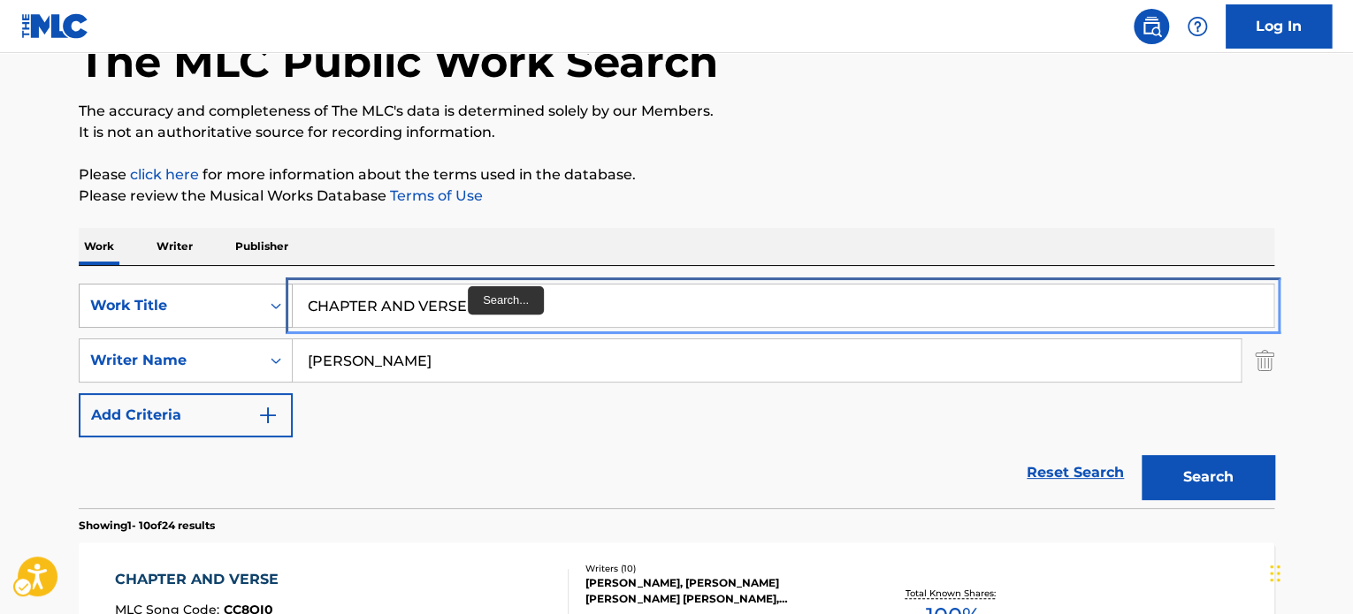
paste input "[PERSON_NAME]"
drag, startPoint x: 482, startPoint y: 300, endPoint x: 307, endPoint y: 364, distance: 186.5
type input "[PERSON_NAME] [PERSON_NAME]"
click at [424, 441] on div "Reset Search Search" at bounding box center [676, 473] width 1195 height 71
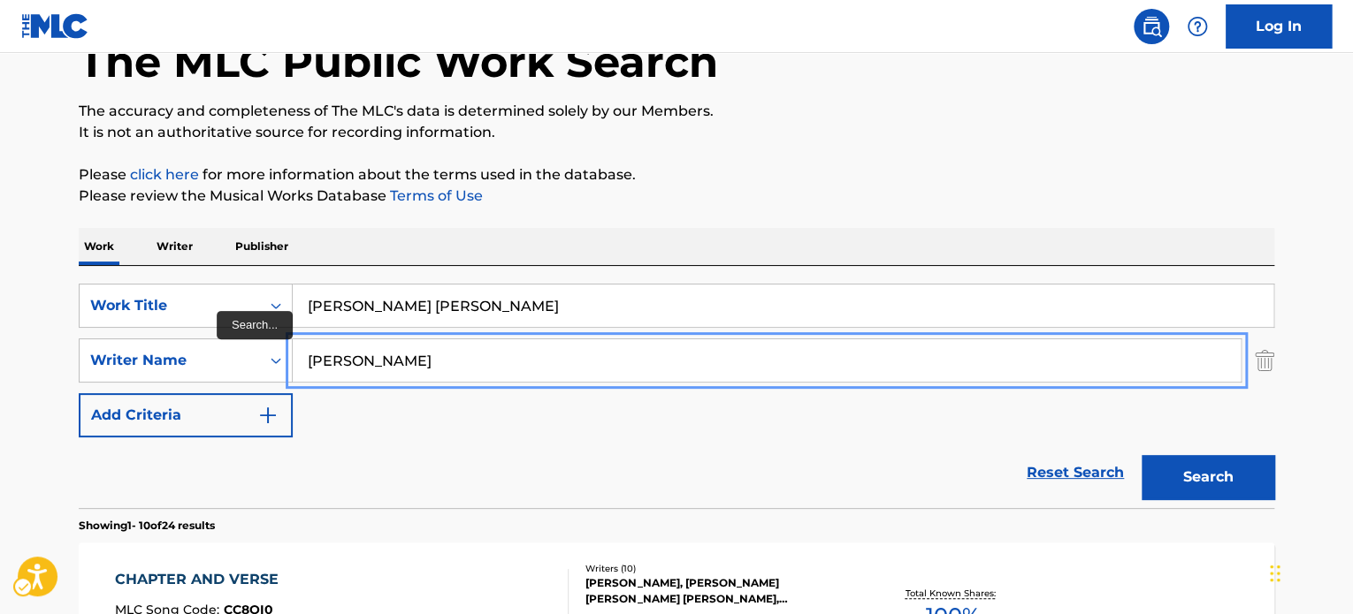
paste input "[PERSON_NAME] [PERSON_NAME]"
drag, startPoint x: 455, startPoint y: 356, endPoint x: 51, endPoint y: 352, distance: 404.0
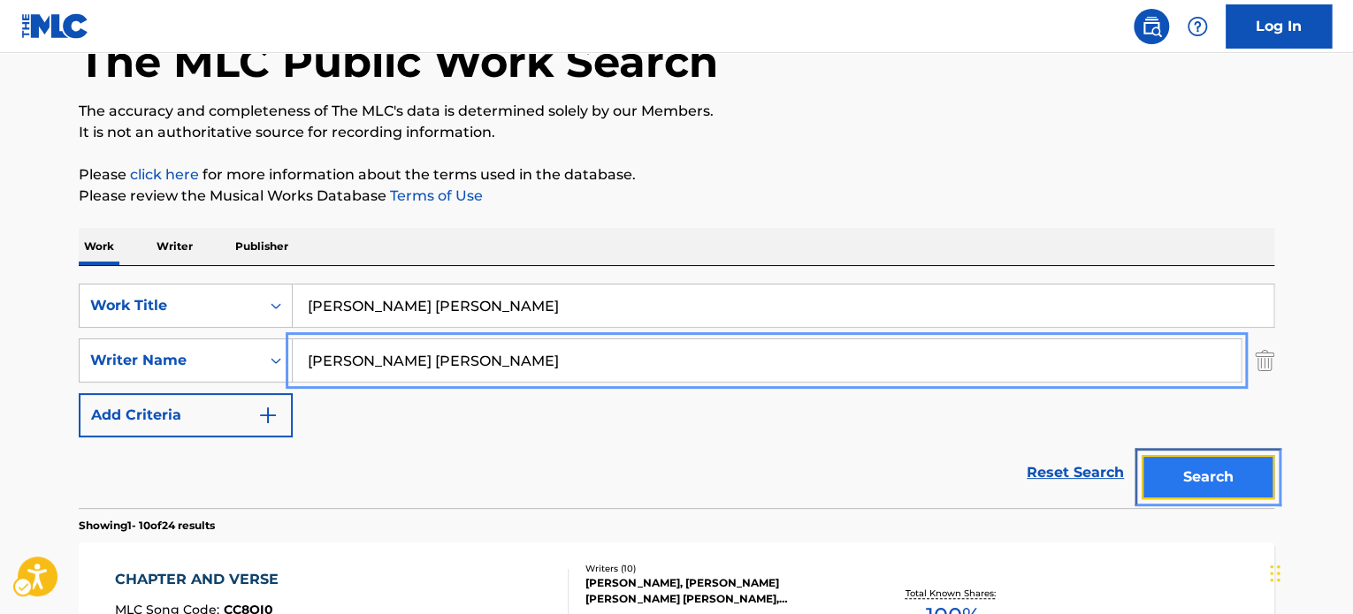
click at [1177, 462] on button "Search" at bounding box center [1207, 477] width 133 height 44
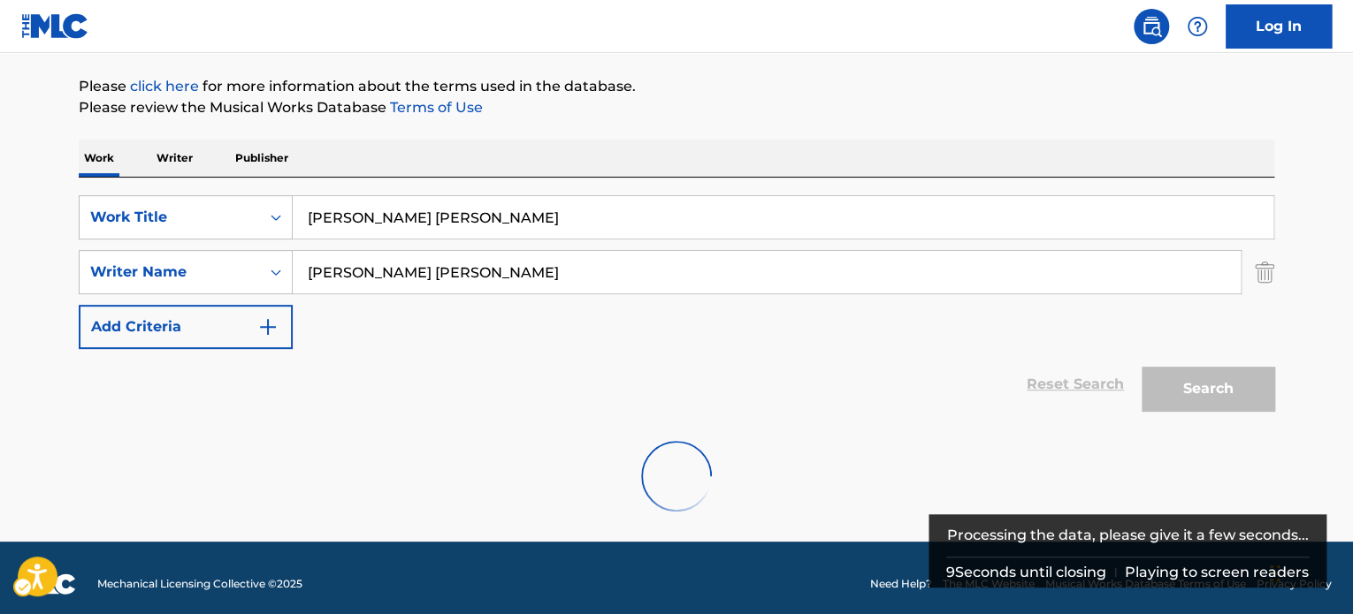
scroll to position [152, 0]
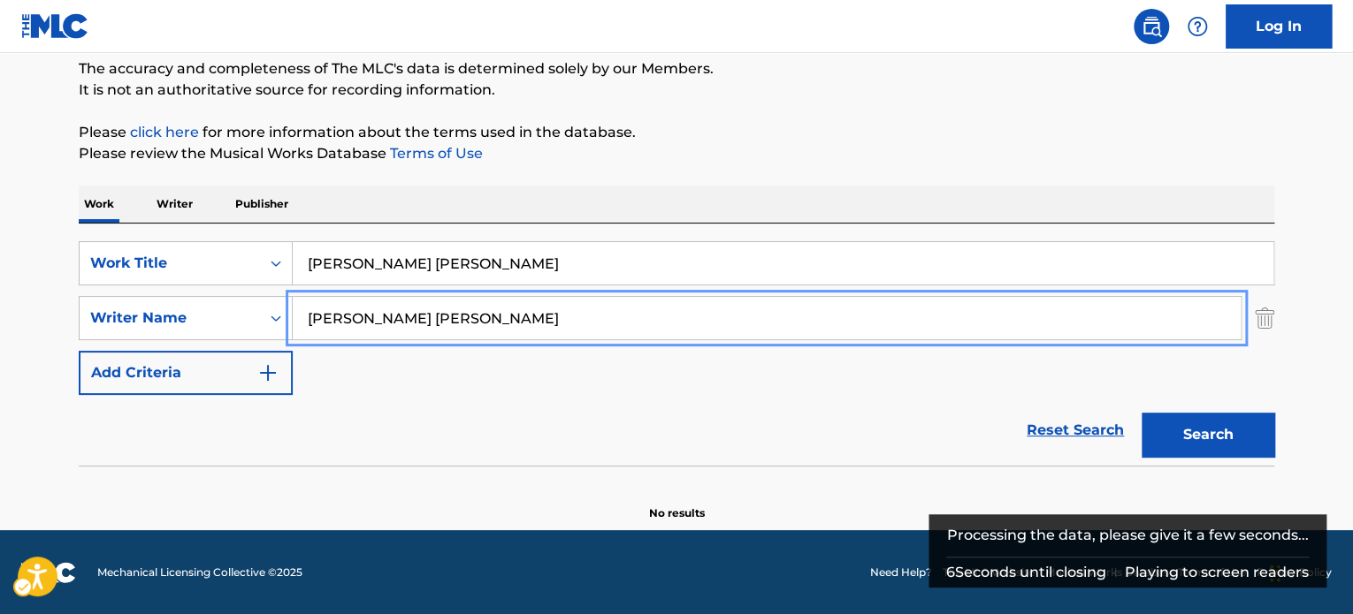
paste input "[PERSON_NAME]"
drag, startPoint x: 340, startPoint y: 320, endPoint x: 348, endPoint y: 335, distance: 17.0
click at [60, 318] on div "The MLC Public Work Search The accuracy and completeness of The MLC's data is d…" at bounding box center [676, 233] width 1238 height 576
type input "[PERSON_NAME]"
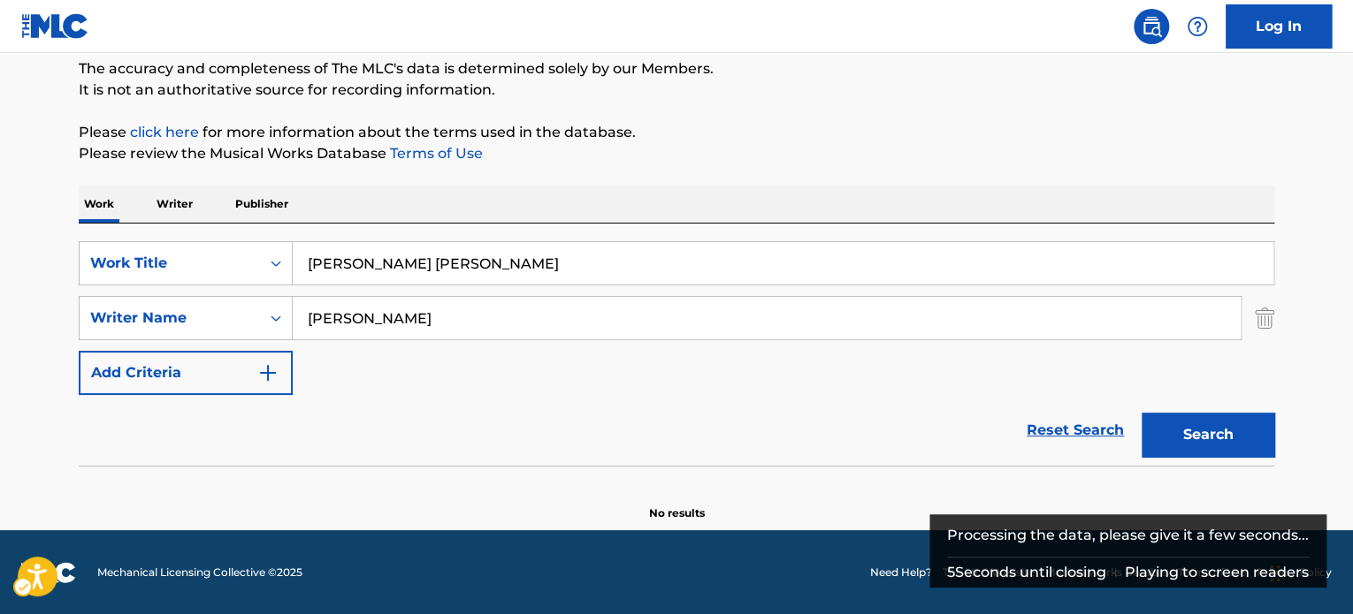
click at [1244, 409] on div "Search" at bounding box center [1202, 430] width 141 height 71
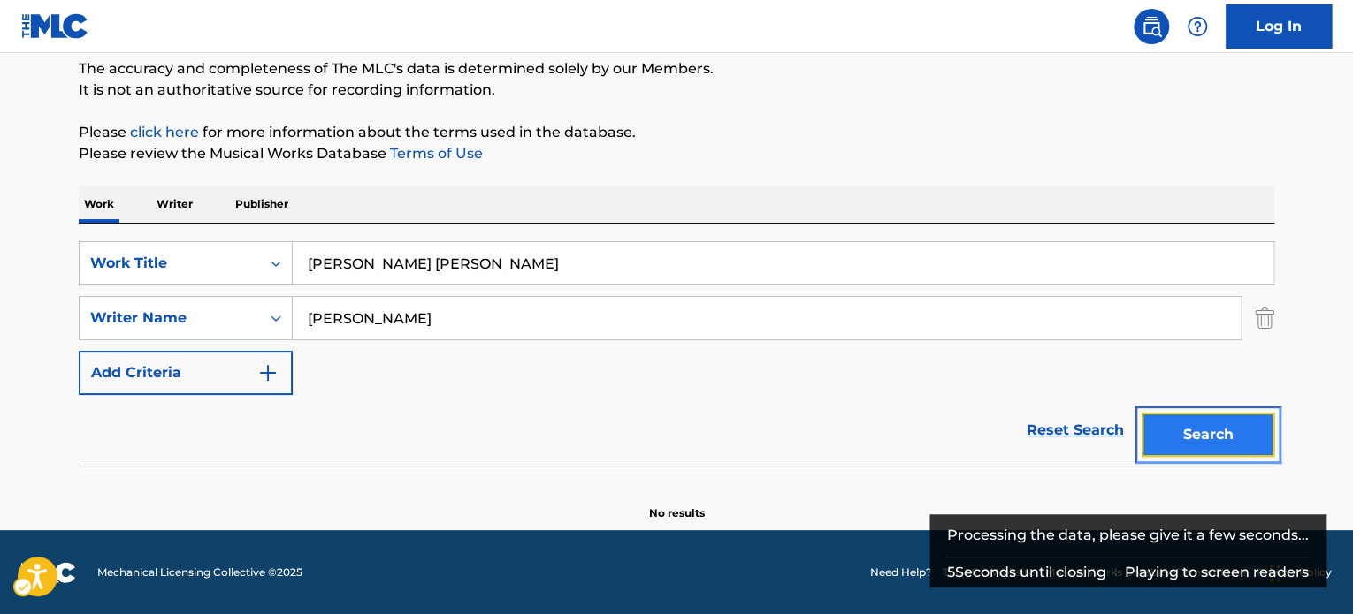
click at [1188, 427] on button "Search" at bounding box center [1207, 435] width 133 height 44
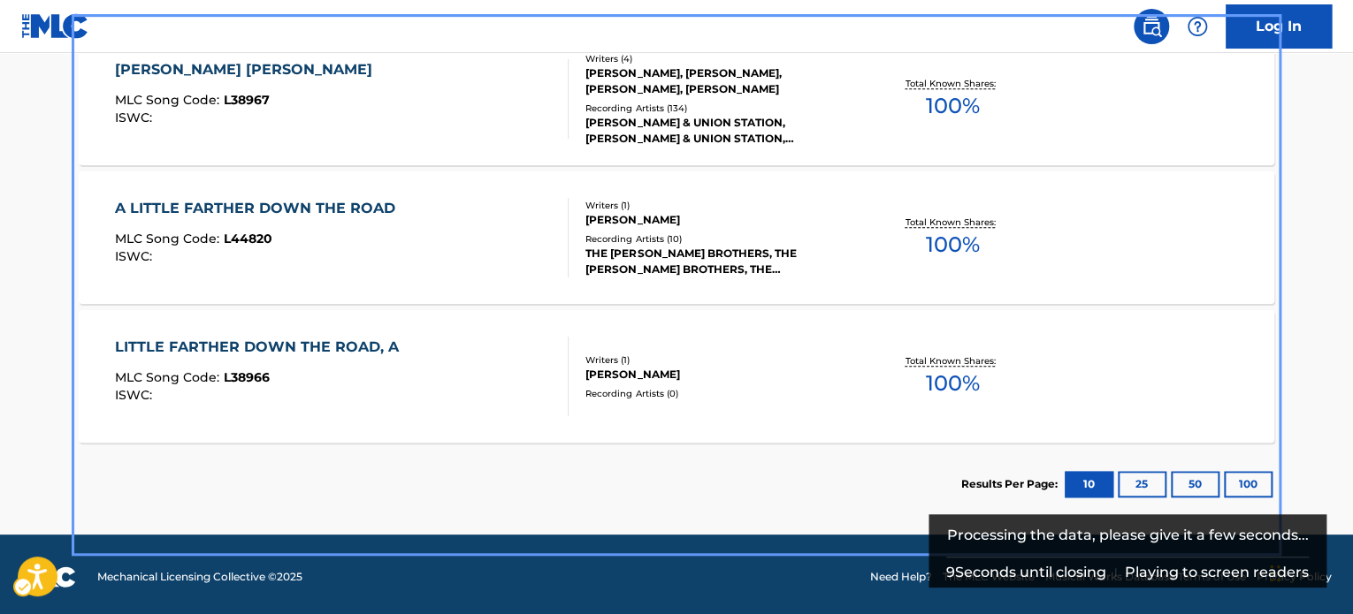
scroll to position [531, 0]
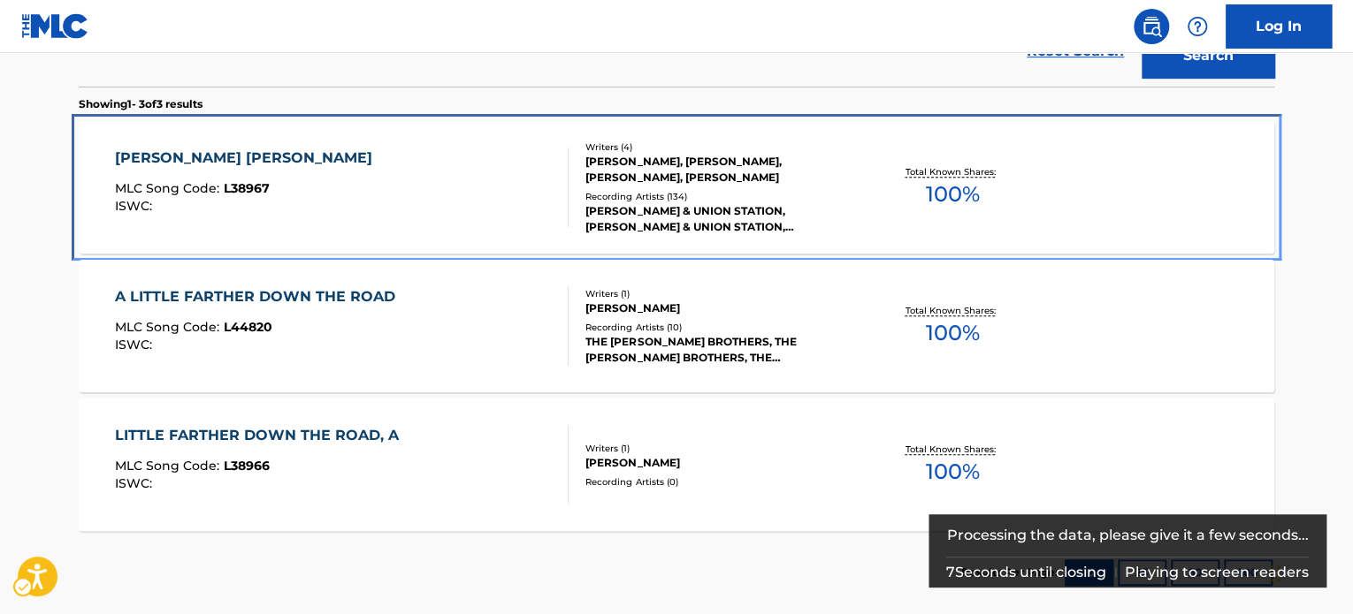
click at [761, 187] on div "Writers ( 4 ) [PERSON_NAME], [PERSON_NAME], [PERSON_NAME], [PERSON_NAME] Record…" at bounding box center [710, 188] width 284 height 95
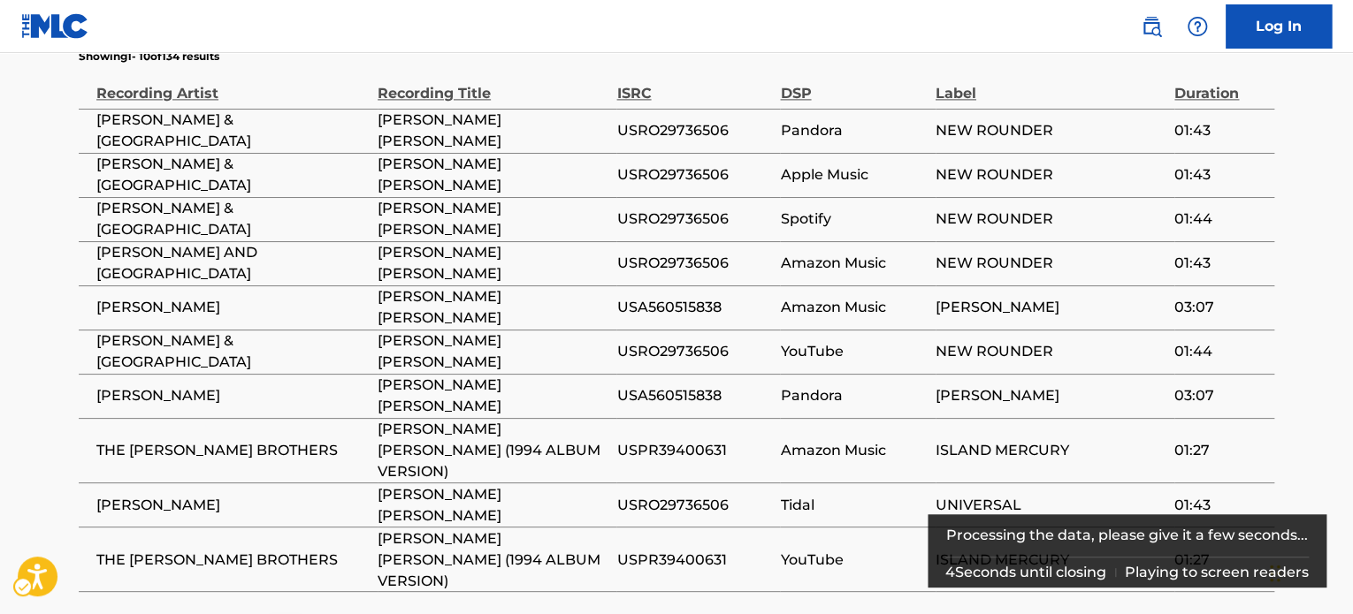
scroll to position [1149, 0]
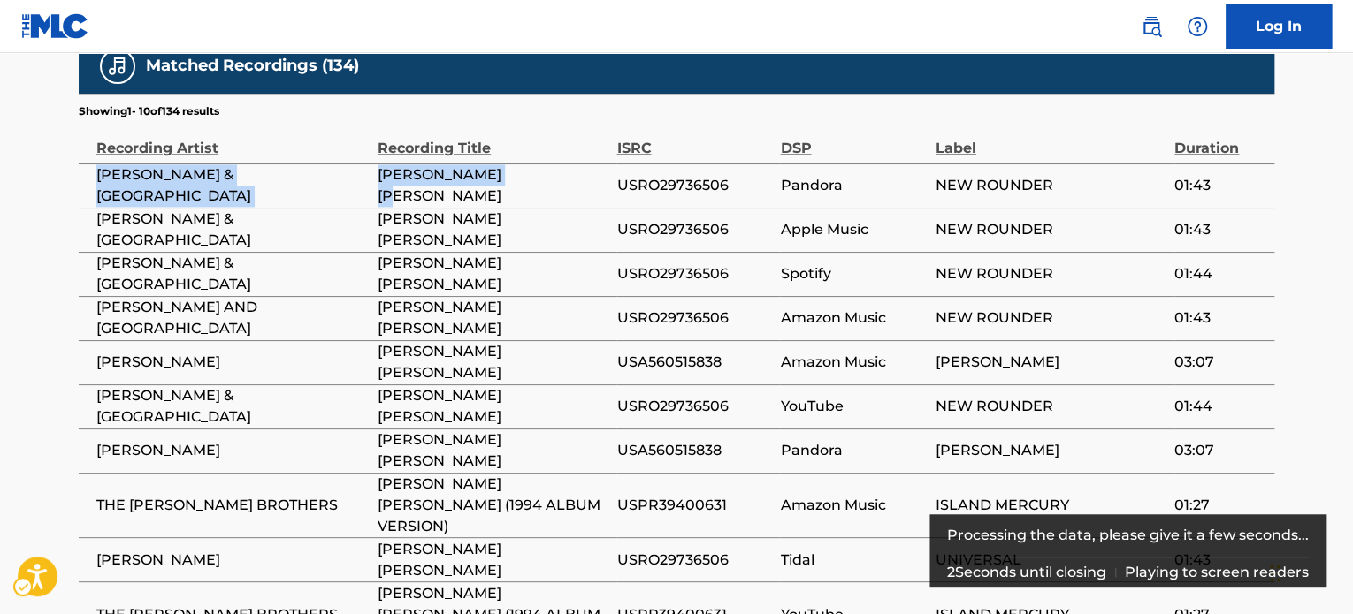
drag, startPoint x: 93, startPoint y: 141, endPoint x: 520, endPoint y: 146, distance: 427.0
click at [520, 164] on tr "[PERSON_NAME] & UNION STATION [PERSON_NAME] [PERSON_NAME] USRO29736506 Pandora …" at bounding box center [676, 186] width 1195 height 44
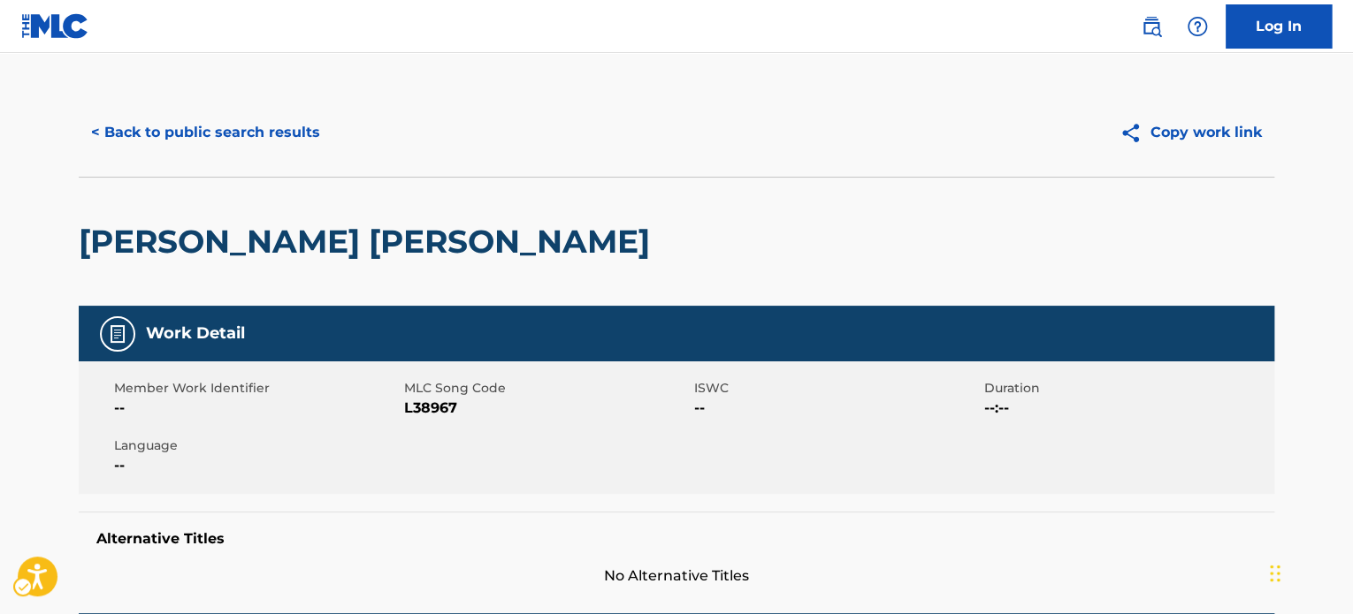
scroll to position [0, 0]
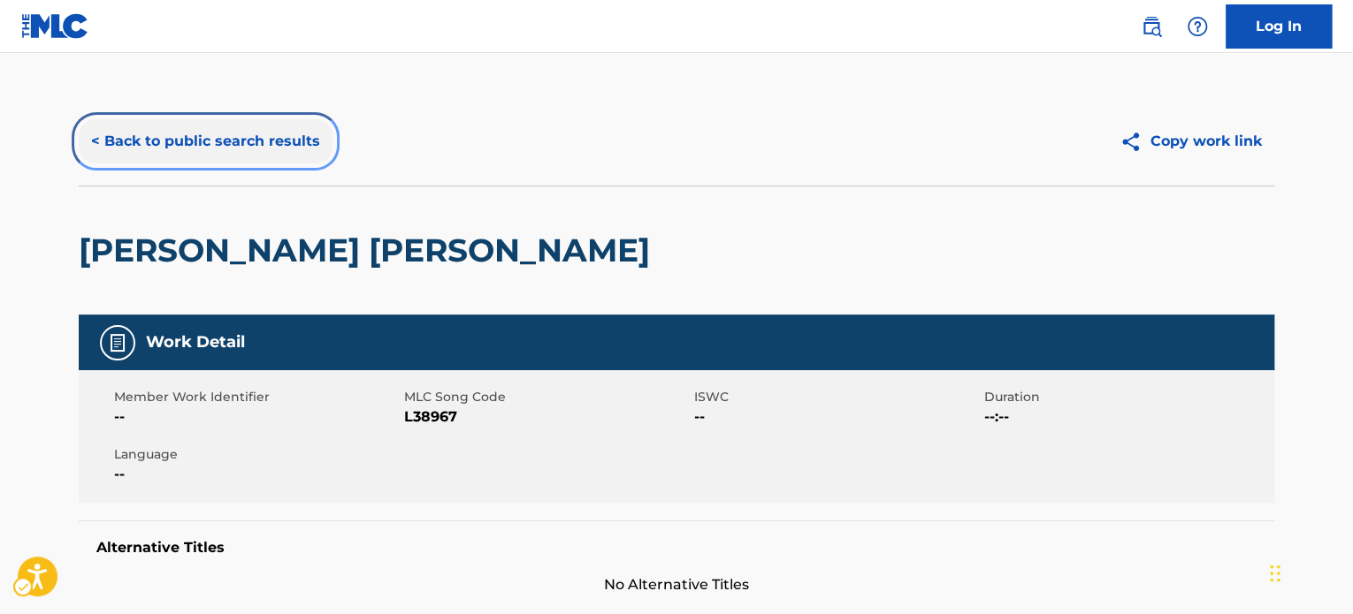
click at [210, 155] on button "< Back to public search results" at bounding box center [206, 141] width 254 height 44
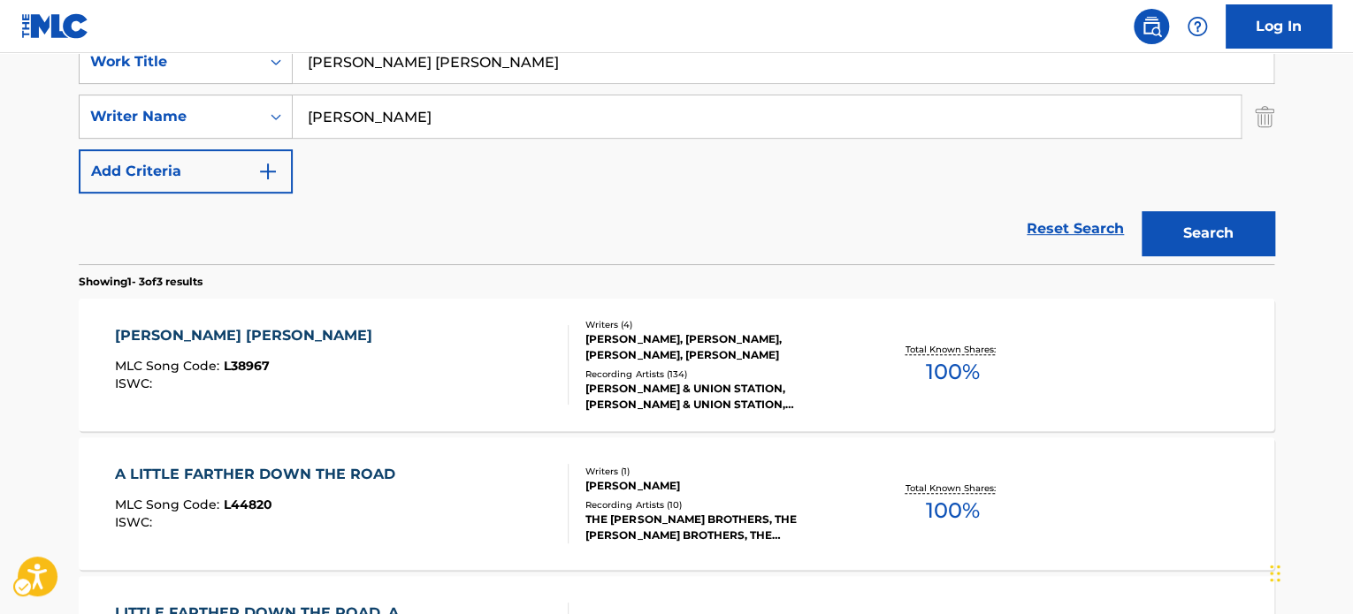
scroll to position [265, 0]
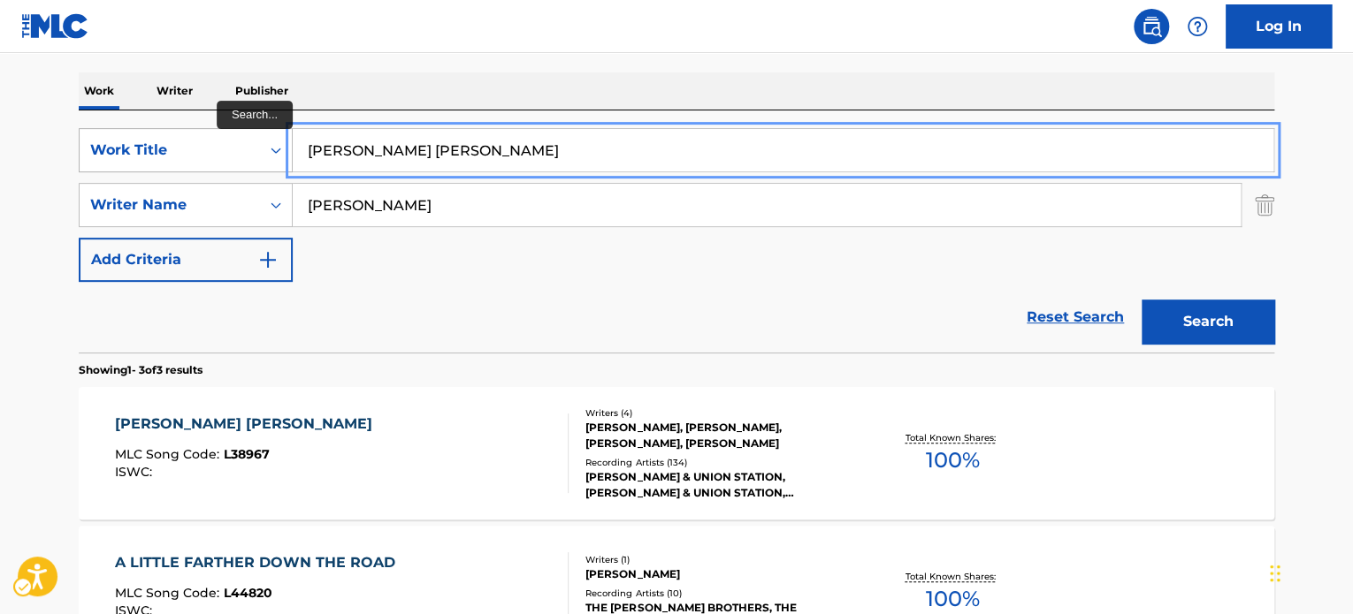
paste input "AMERICA THE BEAUTIFUL"
drag, startPoint x: 451, startPoint y: 158, endPoint x: 217, endPoint y: 169, distance: 233.6
type input "AMERICA THE BEAUTIFUL"
click at [514, 268] on div "SearchWithCriteria28ba36c7-1f0b-4042-9f52-ce5cf79e7e3f Work Title AMERICA THE B…" at bounding box center [676, 205] width 1195 height 154
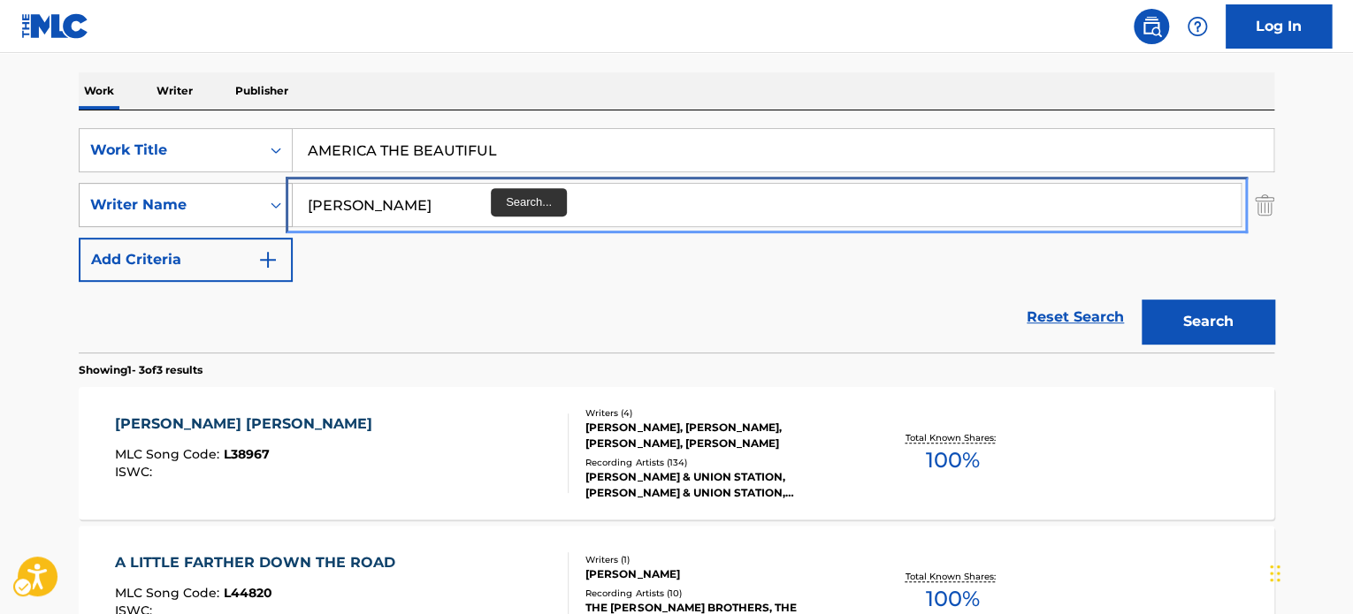
paste input "[PERSON_NAME]"
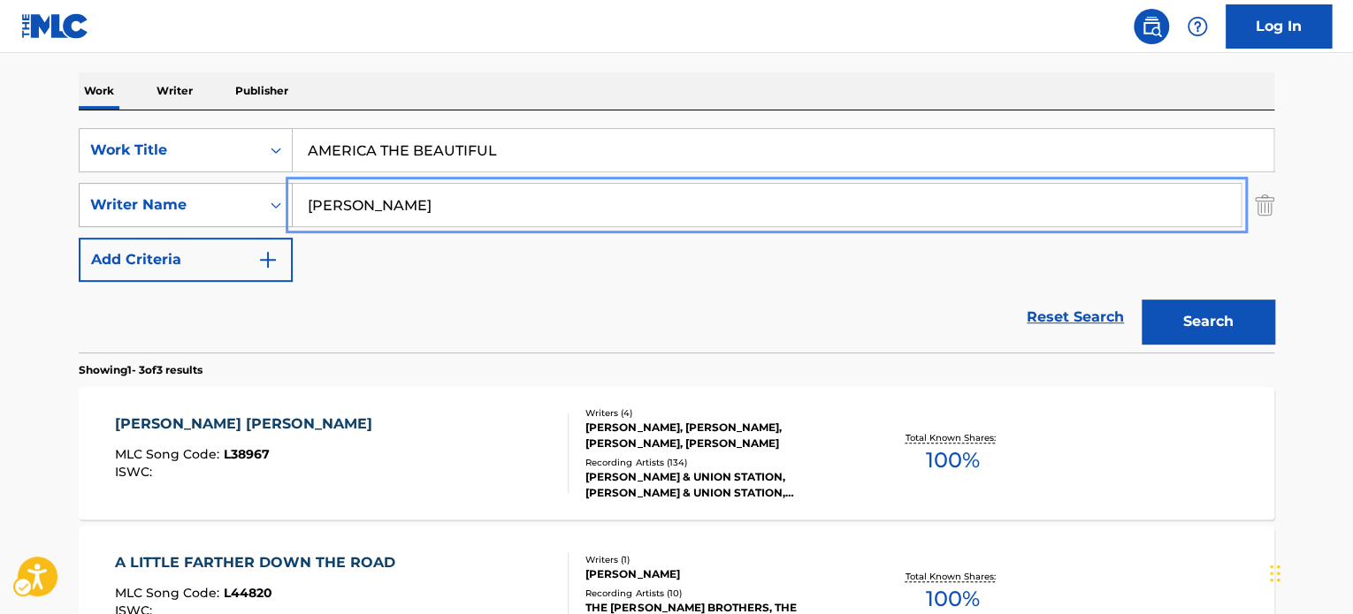
drag, startPoint x: 402, startPoint y: 207, endPoint x: 257, endPoint y: 215, distance: 145.2
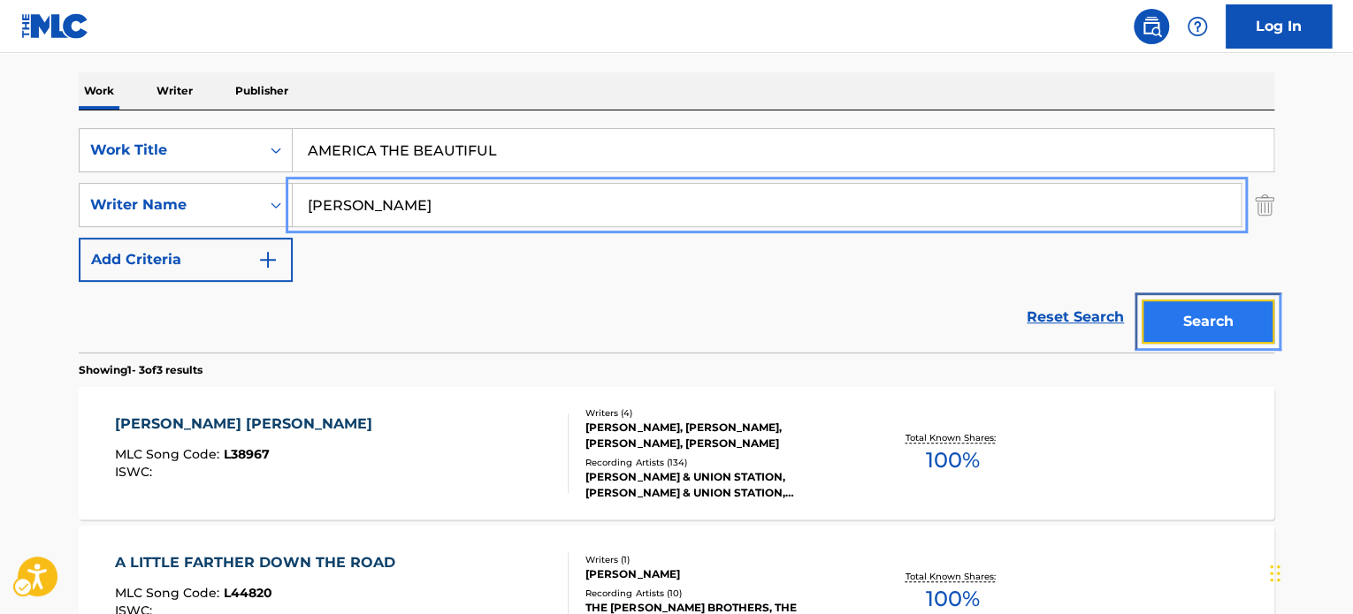
click at [1144, 302] on button "Search" at bounding box center [1207, 322] width 133 height 44
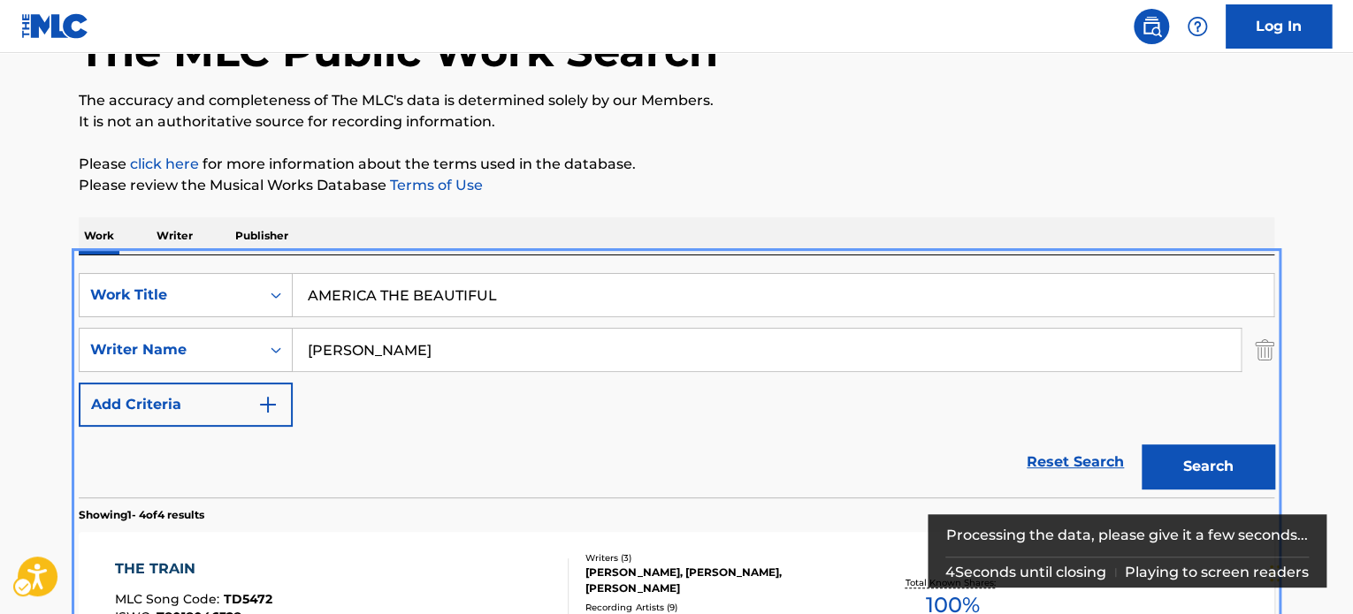
scroll to position [110, 0]
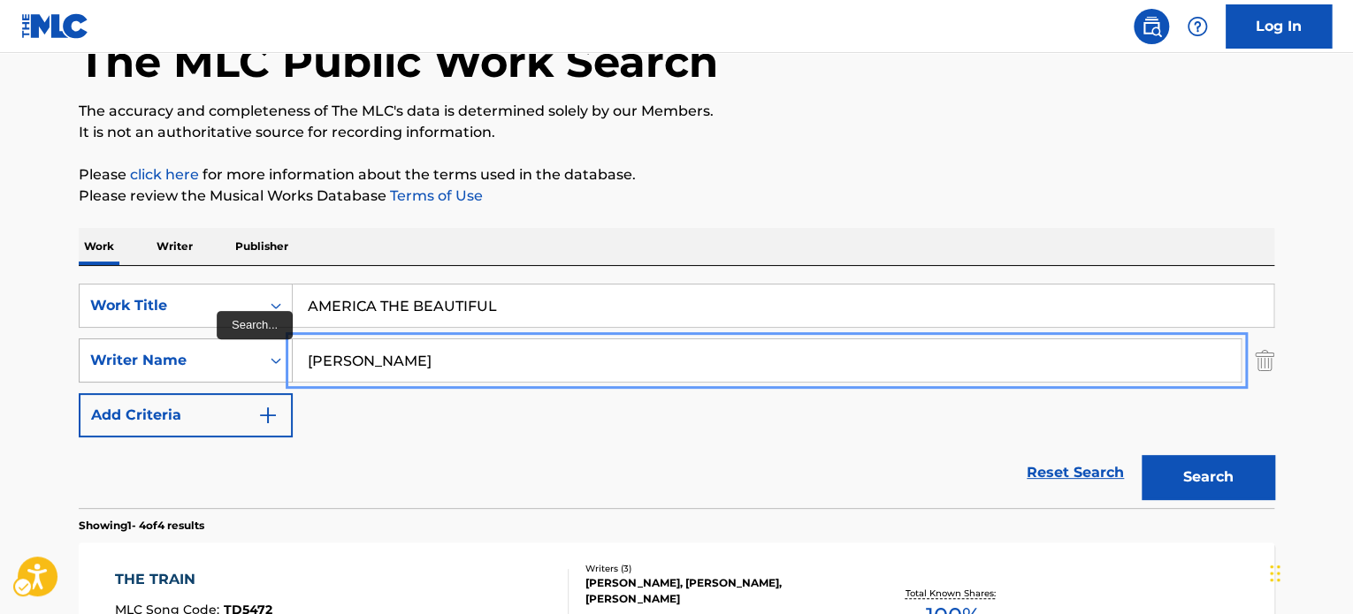
paste input "[PERSON_NAME]"
drag, startPoint x: 524, startPoint y: 356, endPoint x: 158, endPoint y: 359, distance: 366.0
click at [153, 359] on div "SearchWithCriteriace308a01-624d-4cd7-b3f3-b5a20a66c300 Writer Name [PERSON_NAME]" at bounding box center [676, 361] width 1195 height 44
type input "[PERSON_NAME]"
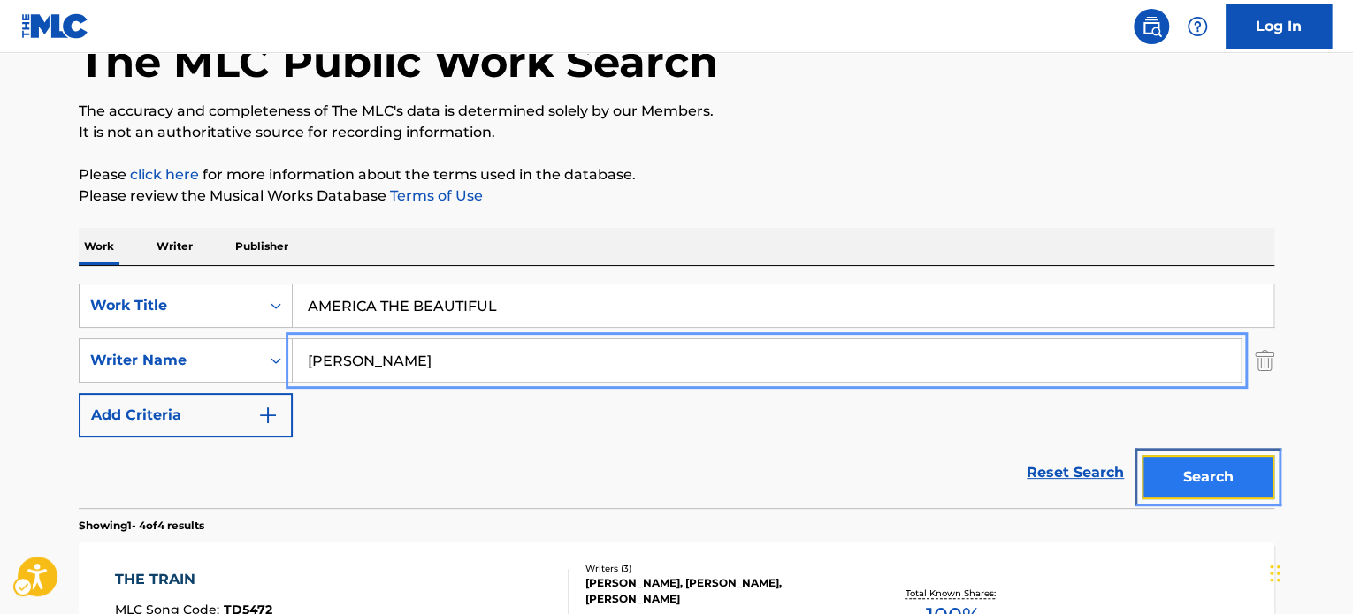
click at [1228, 465] on button "Search" at bounding box center [1207, 477] width 133 height 44
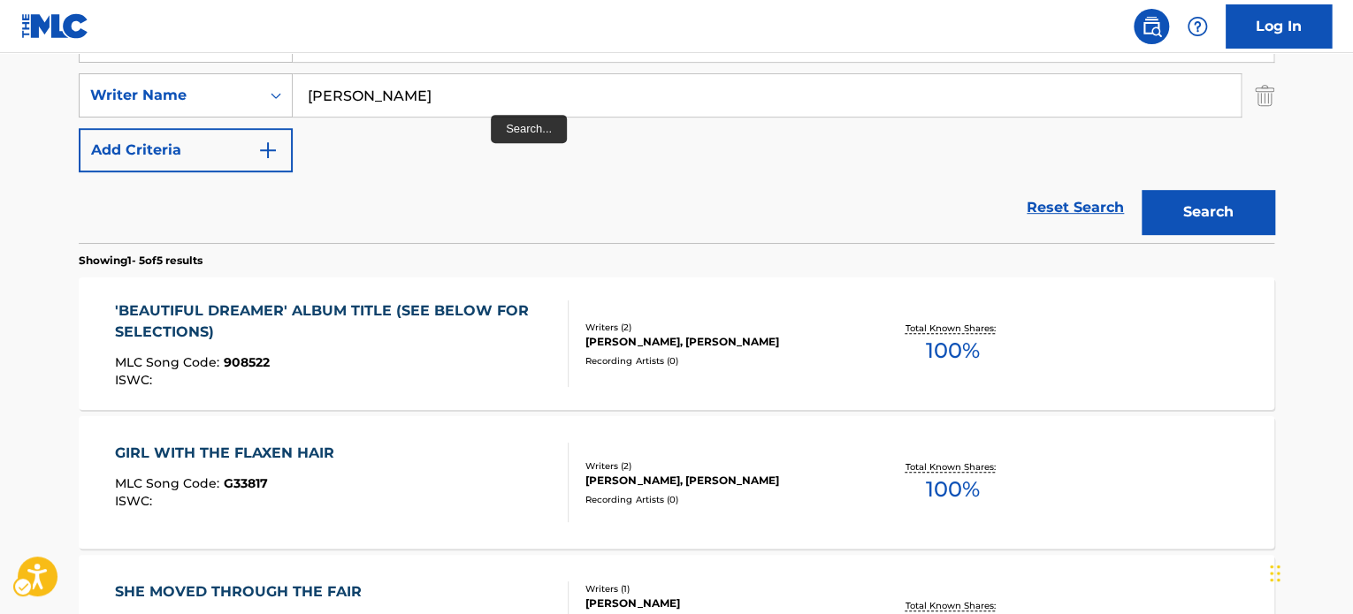
scroll to position [286, 0]
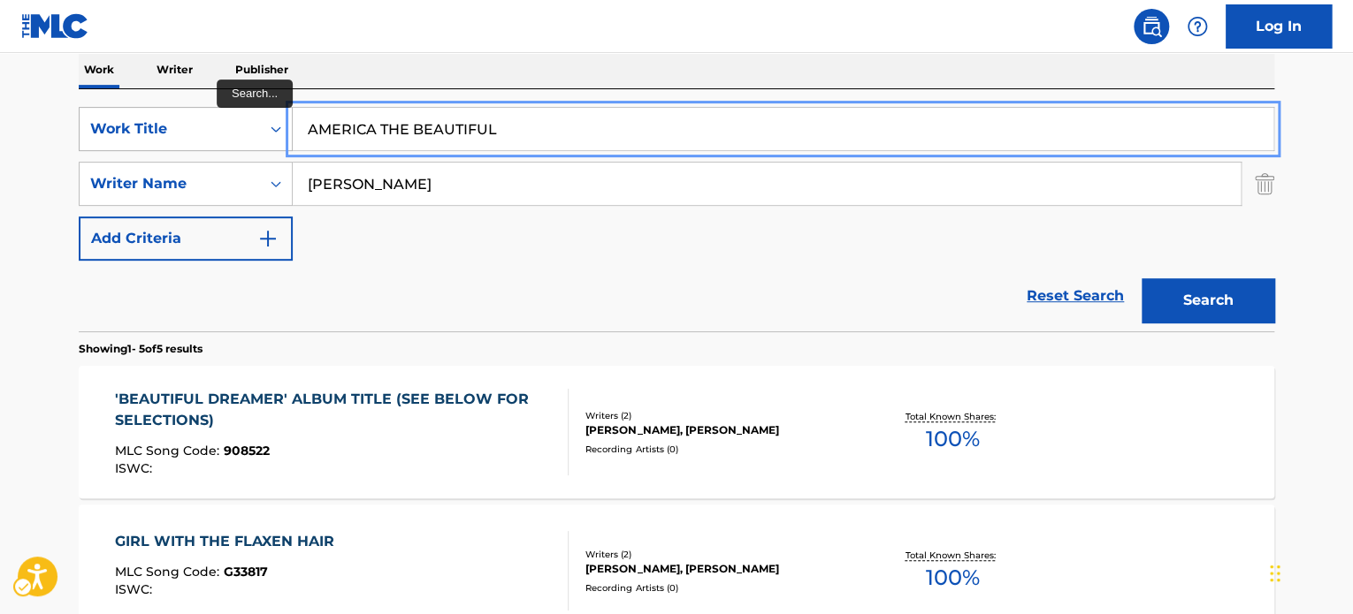
paste input "TE VES BUENA"
drag, startPoint x: 523, startPoint y: 126, endPoint x: 171, endPoint y: 141, distance: 353.0
click at [169, 133] on div "SearchWithCriteria28ba36c7-1f0b-4042-9f52-ce5cf79e7e3f Work Title TE VES BUENA" at bounding box center [676, 129] width 1195 height 44
type input "TE VES BUENA"
click at [400, 273] on div "Reset Search Search" at bounding box center [676, 296] width 1195 height 71
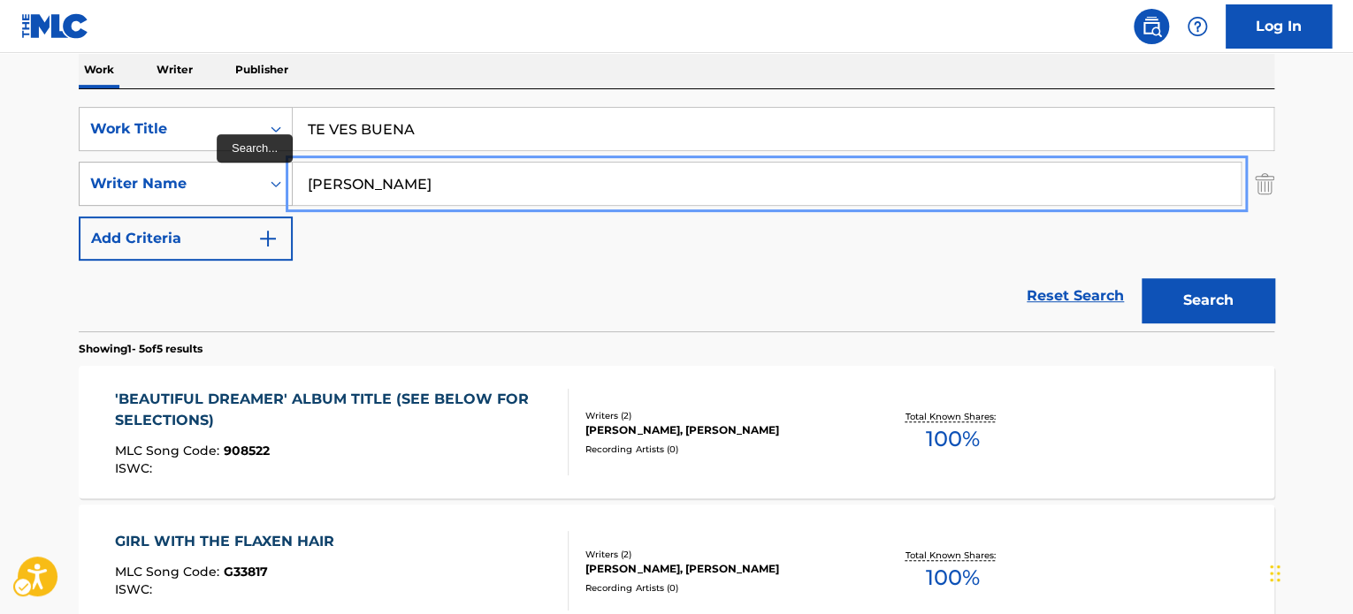
paste input "[PERSON_NAME]"
drag, startPoint x: 444, startPoint y: 187, endPoint x: 256, endPoint y: 183, distance: 187.4
click at [256, 183] on div "SearchWithCriteriace308a01-624d-4cd7-b3f3-b5a20a66c300 Writer Name [PERSON_NAME…" at bounding box center [676, 184] width 1195 height 44
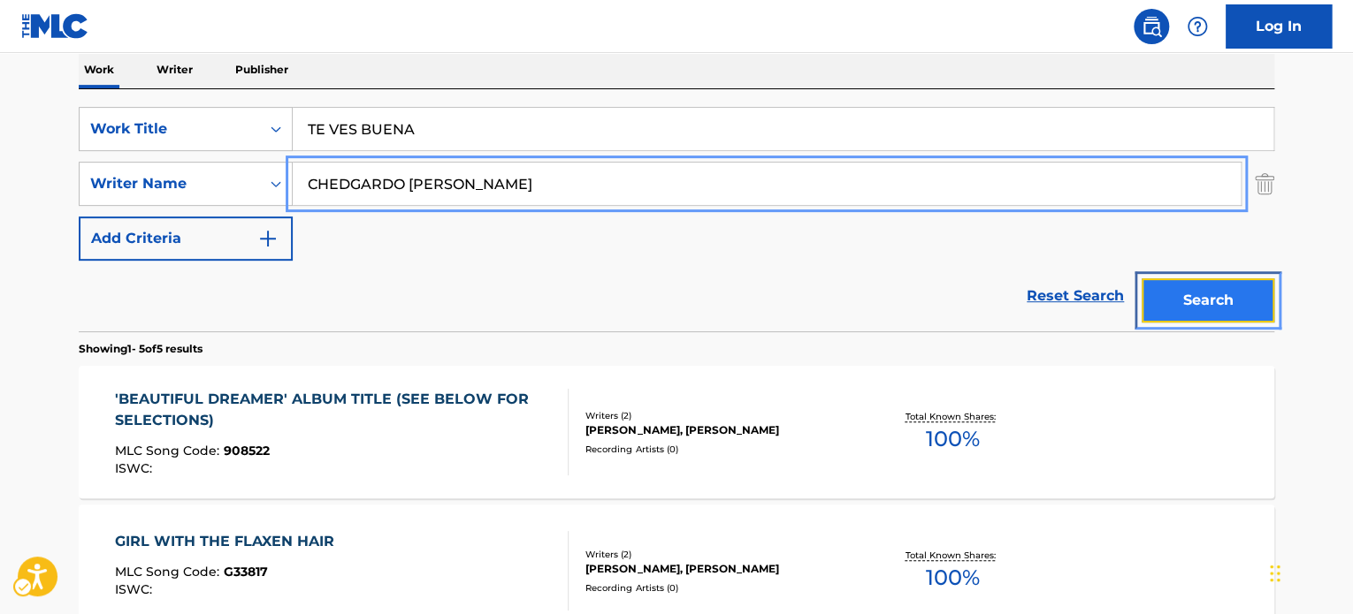
click at [1231, 303] on button "Search" at bounding box center [1207, 300] width 133 height 44
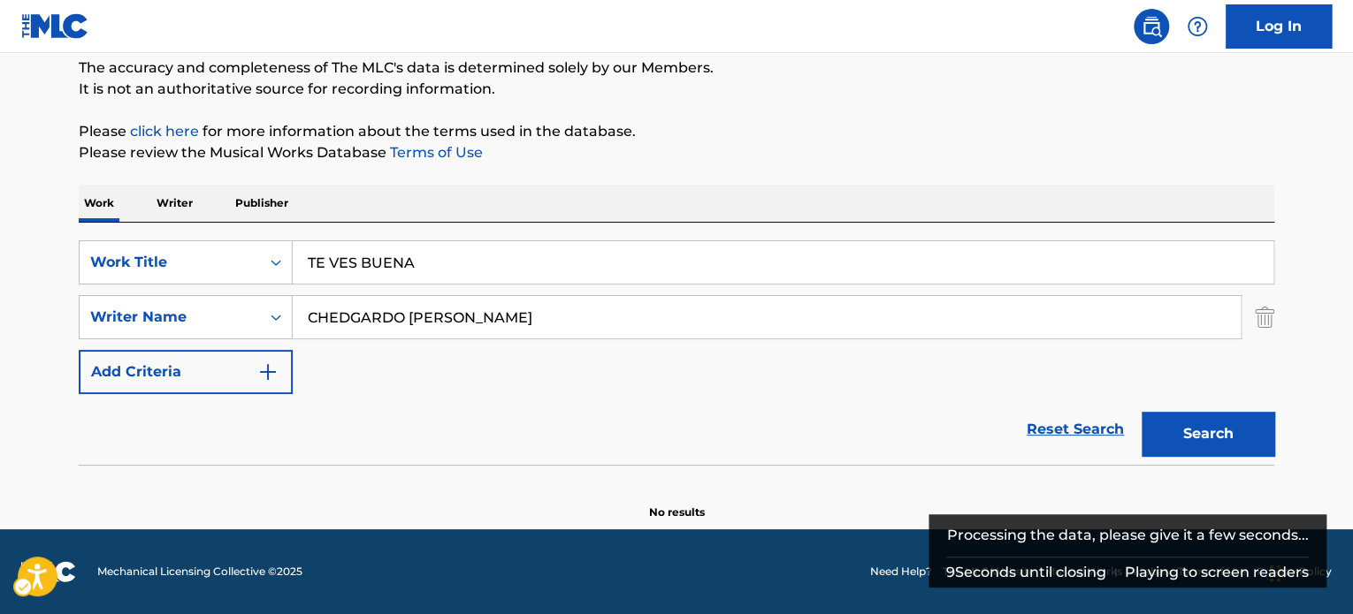
scroll to position [152, 0]
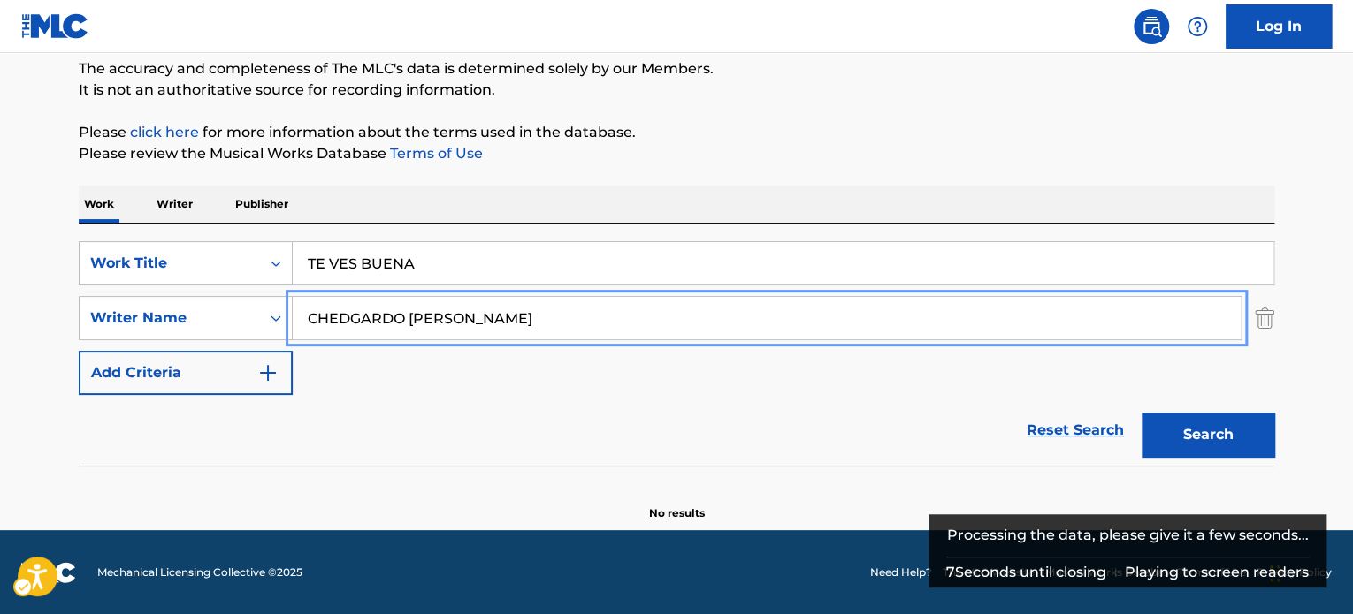
paste input "Search..."
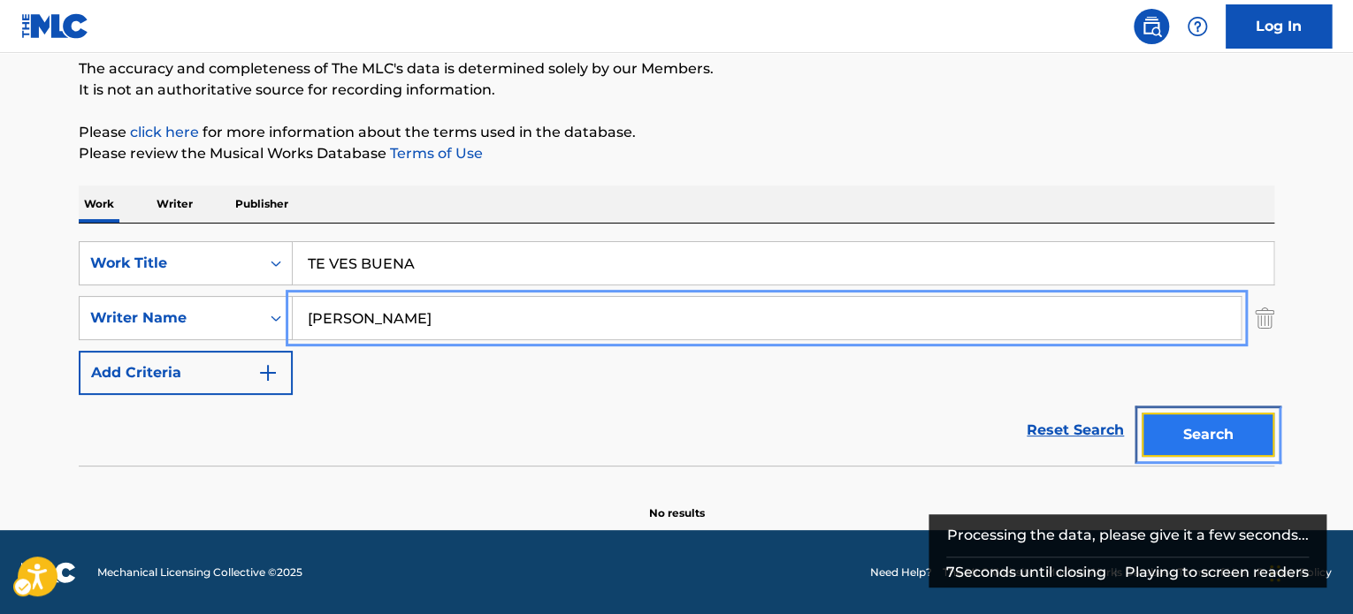
click at [1186, 435] on button "Search" at bounding box center [1207, 435] width 133 height 44
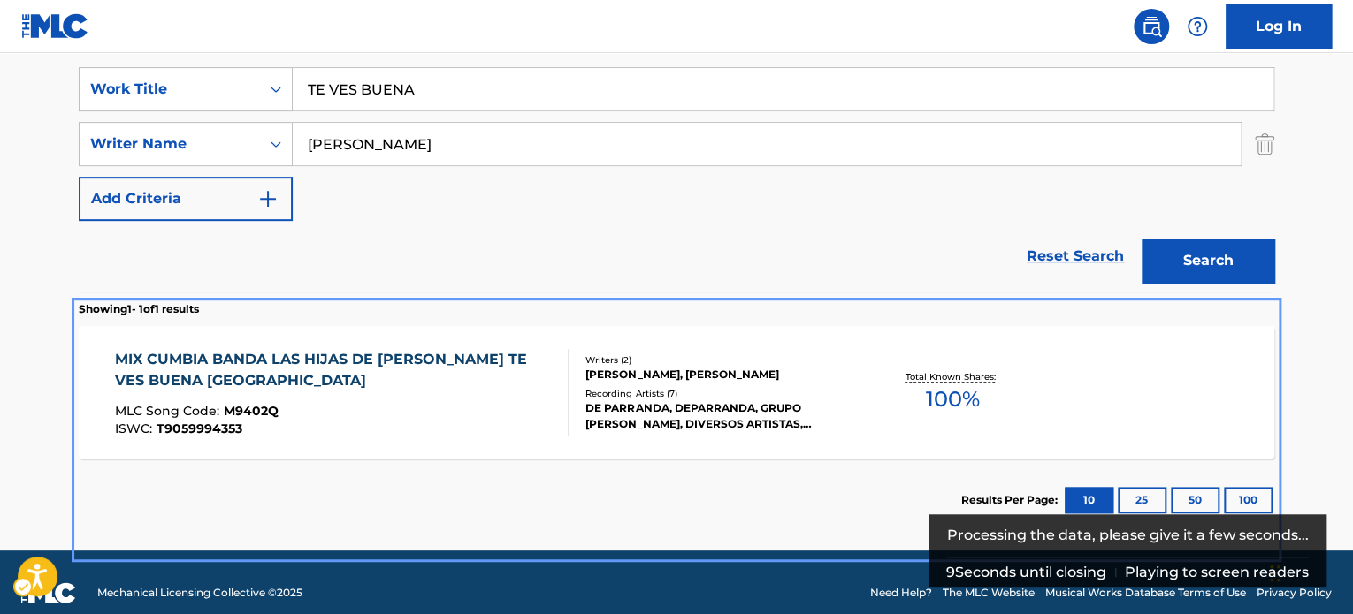
scroll to position [341, 0]
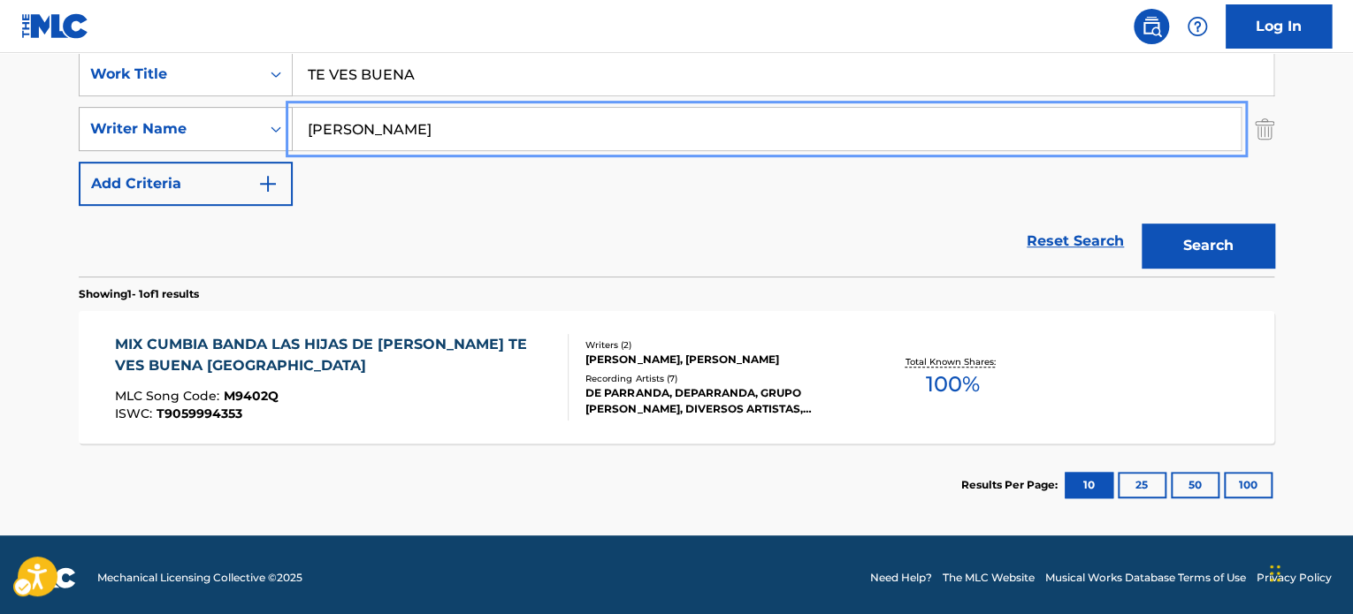
paste input "Search..."
drag, startPoint x: 495, startPoint y: 126, endPoint x: 95, endPoint y: 120, distance: 399.6
click at [95, 120] on div "SearchWithCriteriace308a01-624d-4cd7-b3f3-b5a20a66c300 Writer Name [PERSON_NAME]" at bounding box center [676, 129] width 1195 height 44
type input "[PERSON_NAME]"
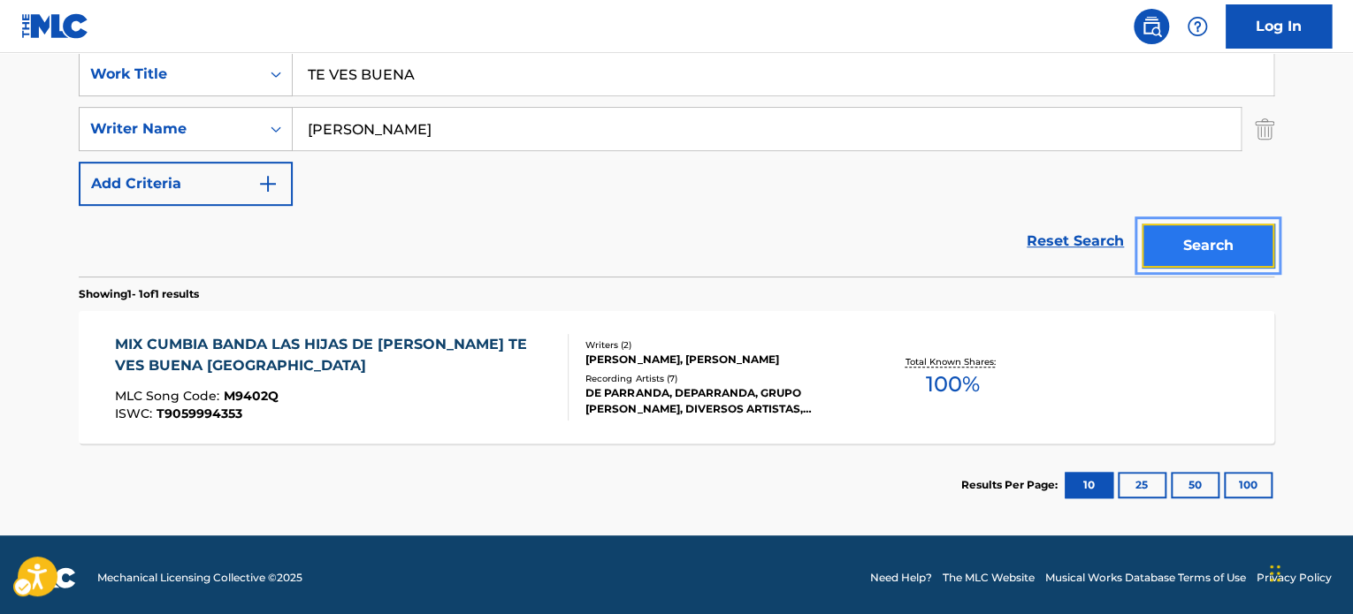
click at [1233, 243] on button "Search" at bounding box center [1207, 246] width 133 height 44
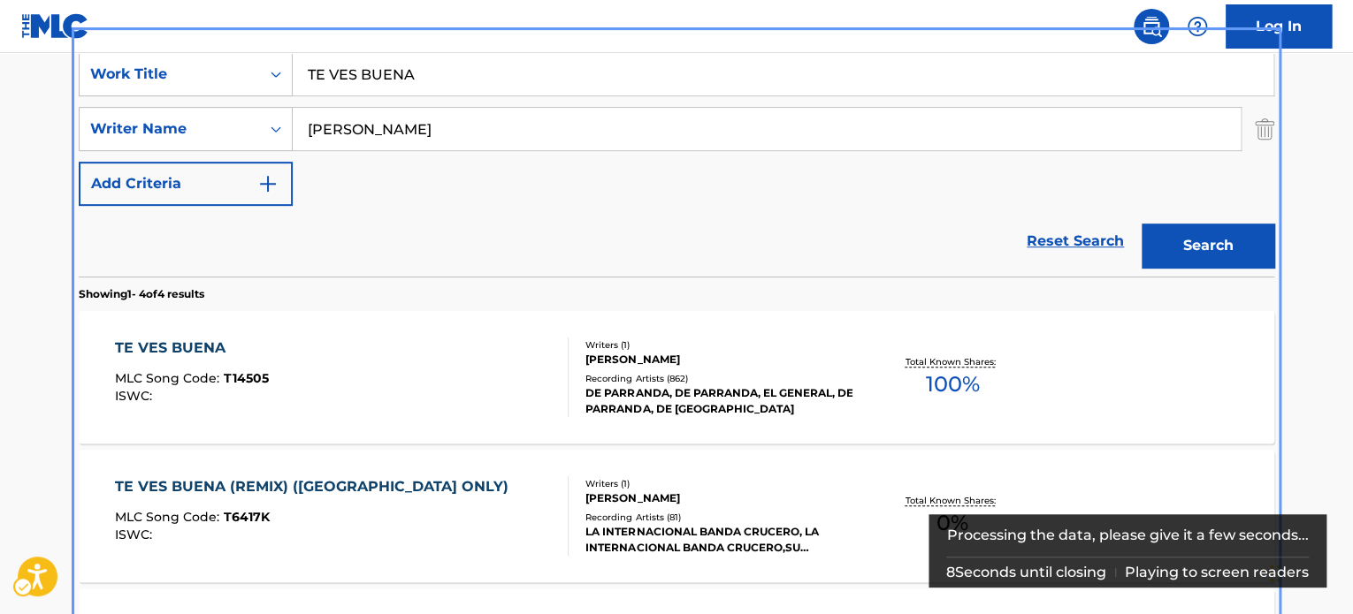
scroll to position [375, 0]
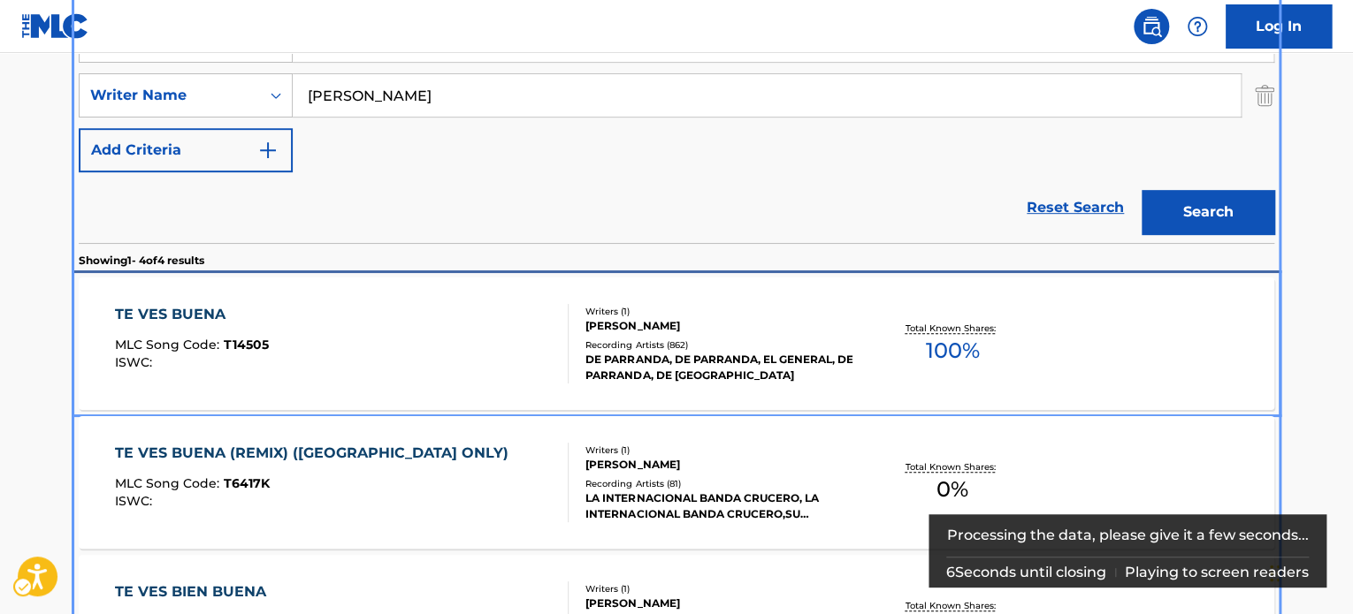
click at [774, 361] on div "DE PARRANDA, DE PARRANDA, EL GENERAL, DE PARRANDA, DE [GEOGRAPHIC_DATA]" at bounding box center [718, 368] width 267 height 32
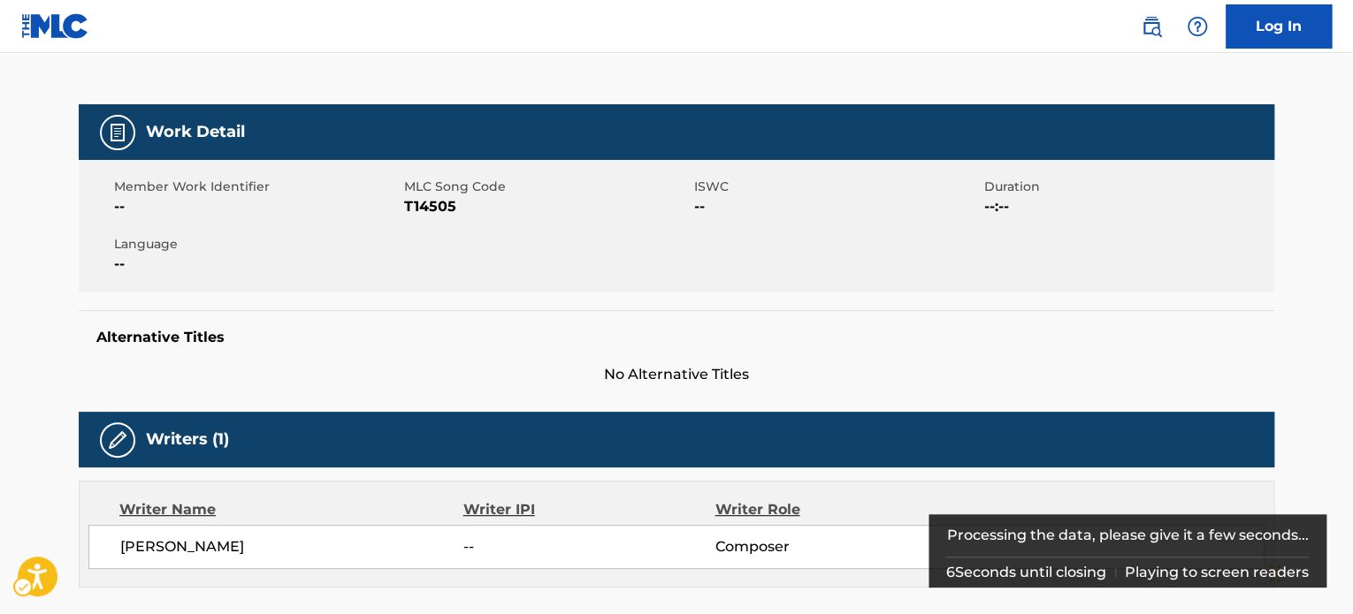
click at [687, 125] on div "Work Detail" at bounding box center [676, 132] width 1195 height 56
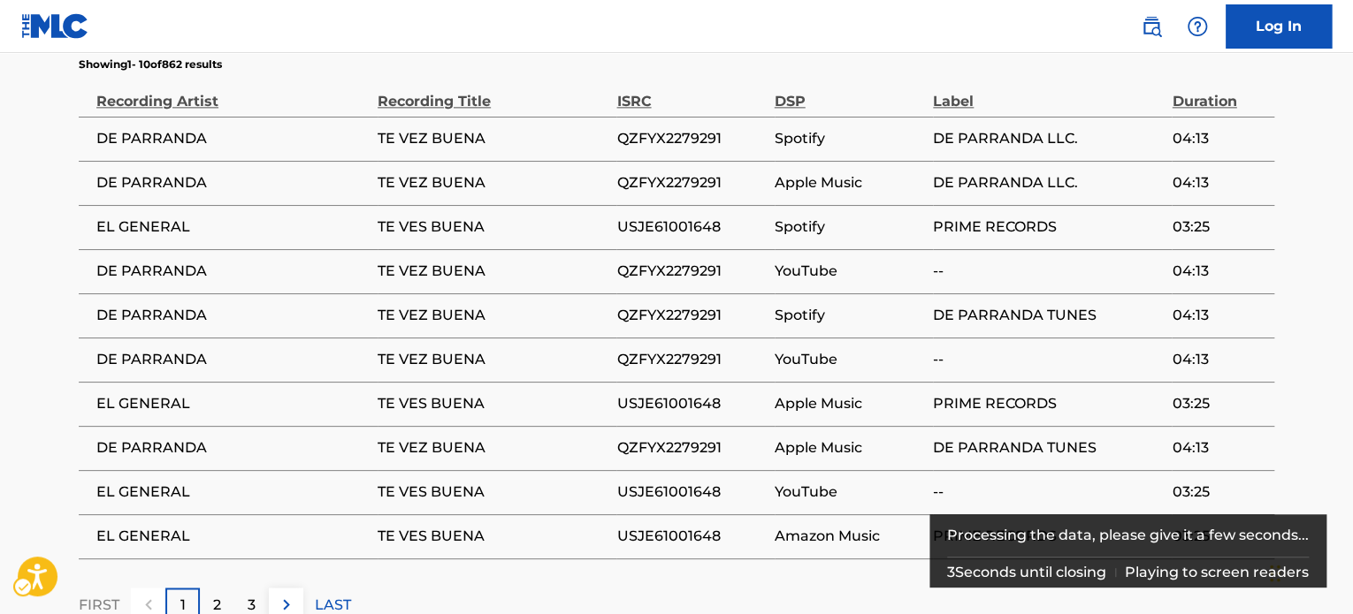
scroll to position [1036, 0]
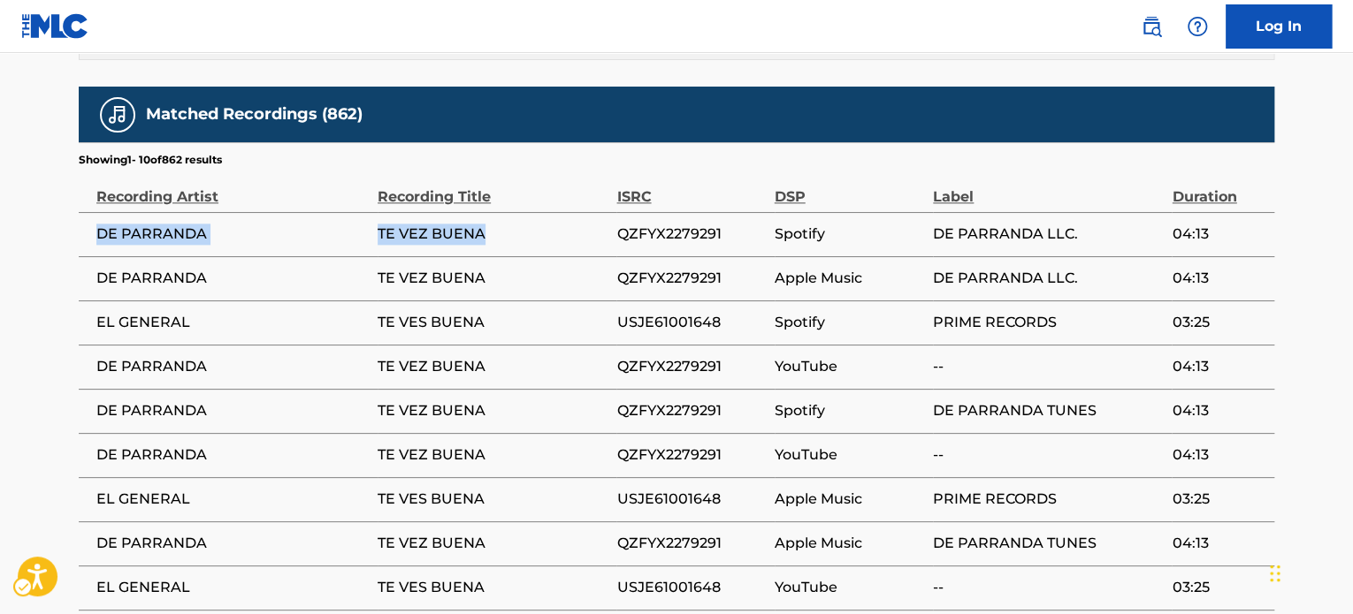
drag, startPoint x: 97, startPoint y: 195, endPoint x: 537, endPoint y: 209, distance: 440.4
click at [537, 212] on tr "DE PARRANDA TE VEZ BUENA QZFYX2279291 Spotify DE PARRANDA LLC. 04:13" at bounding box center [676, 234] width 1195 height 44
